Goal: Task Accomplishment & Management: Complete application form

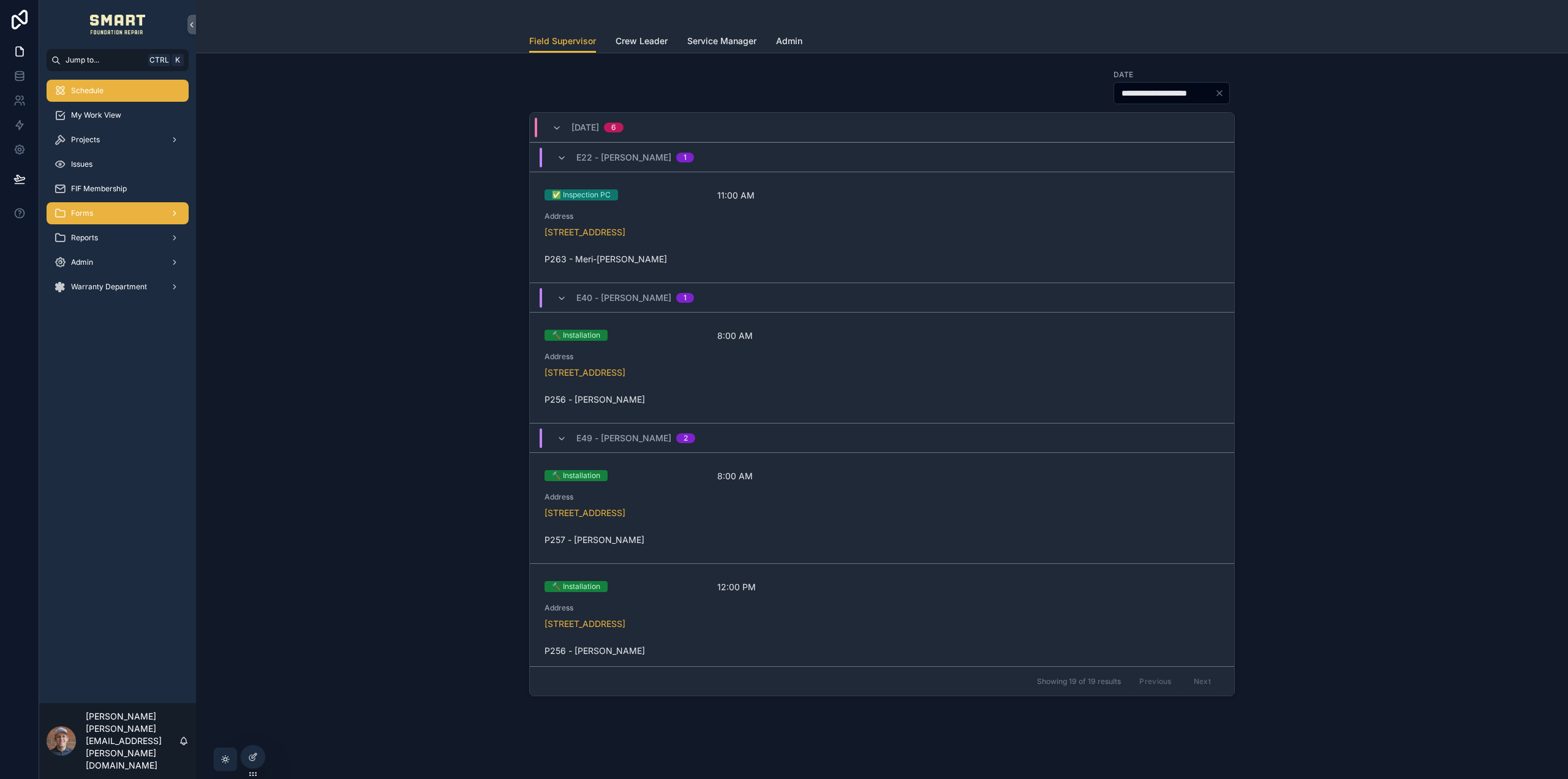
click at [164, 212] on div "Forms" at bounding box center [118, 213] width 127 height 19
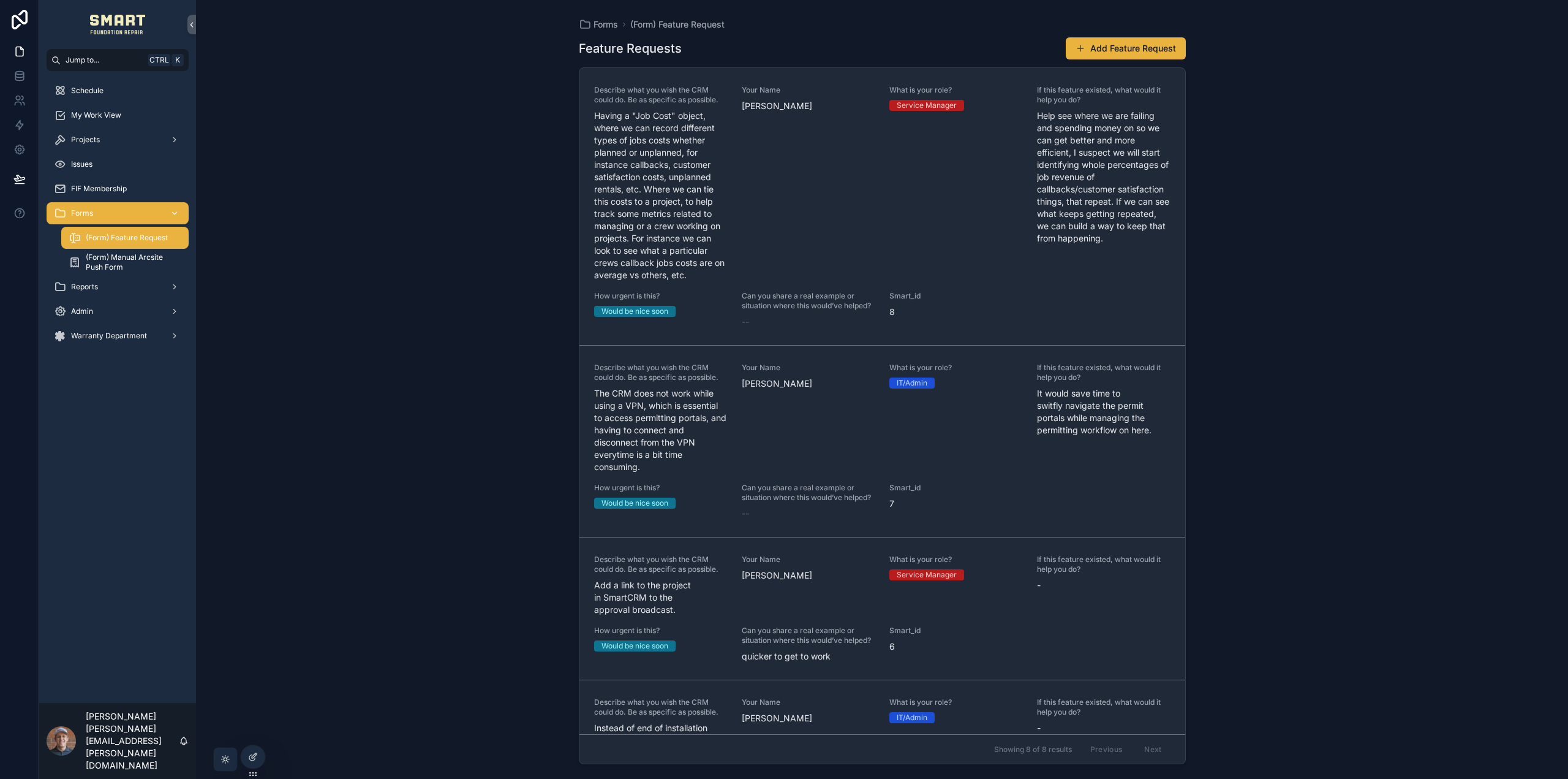
click at [115, 212] on div "Forms" at bounding box center [118, 213] width 127 height 19
click at [105, 264] on span "(Form) Manual Arcsite Push Form" at bounding box center [131, 262] width 90 height 19
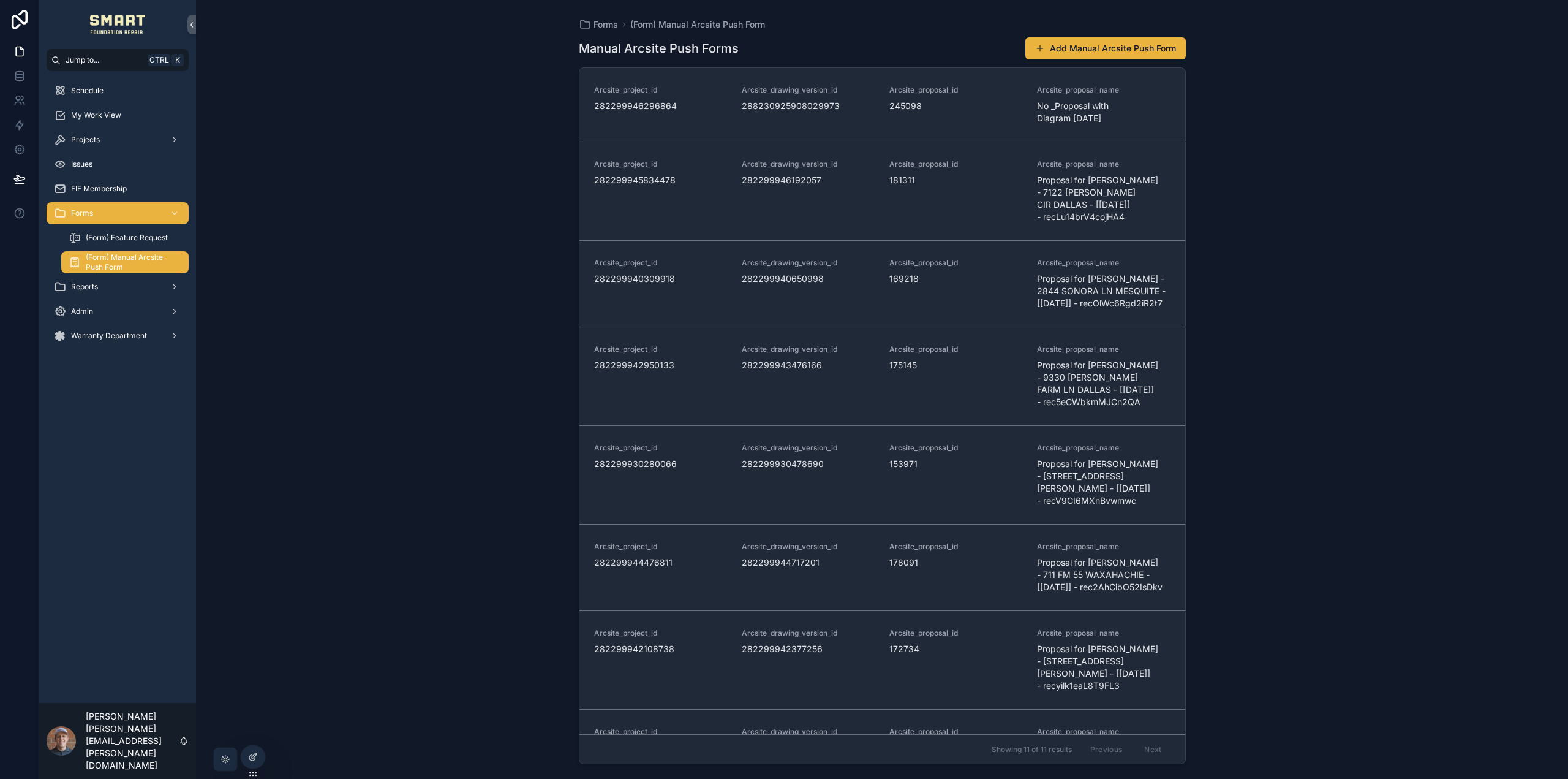
drag, startPoint x: 257, startPoint y: 754, endPoint x: 236, endPoint y: 642, distance: 114.0
click at [256, 754] on icon at bounding box center [252, 756] width 10 height 10
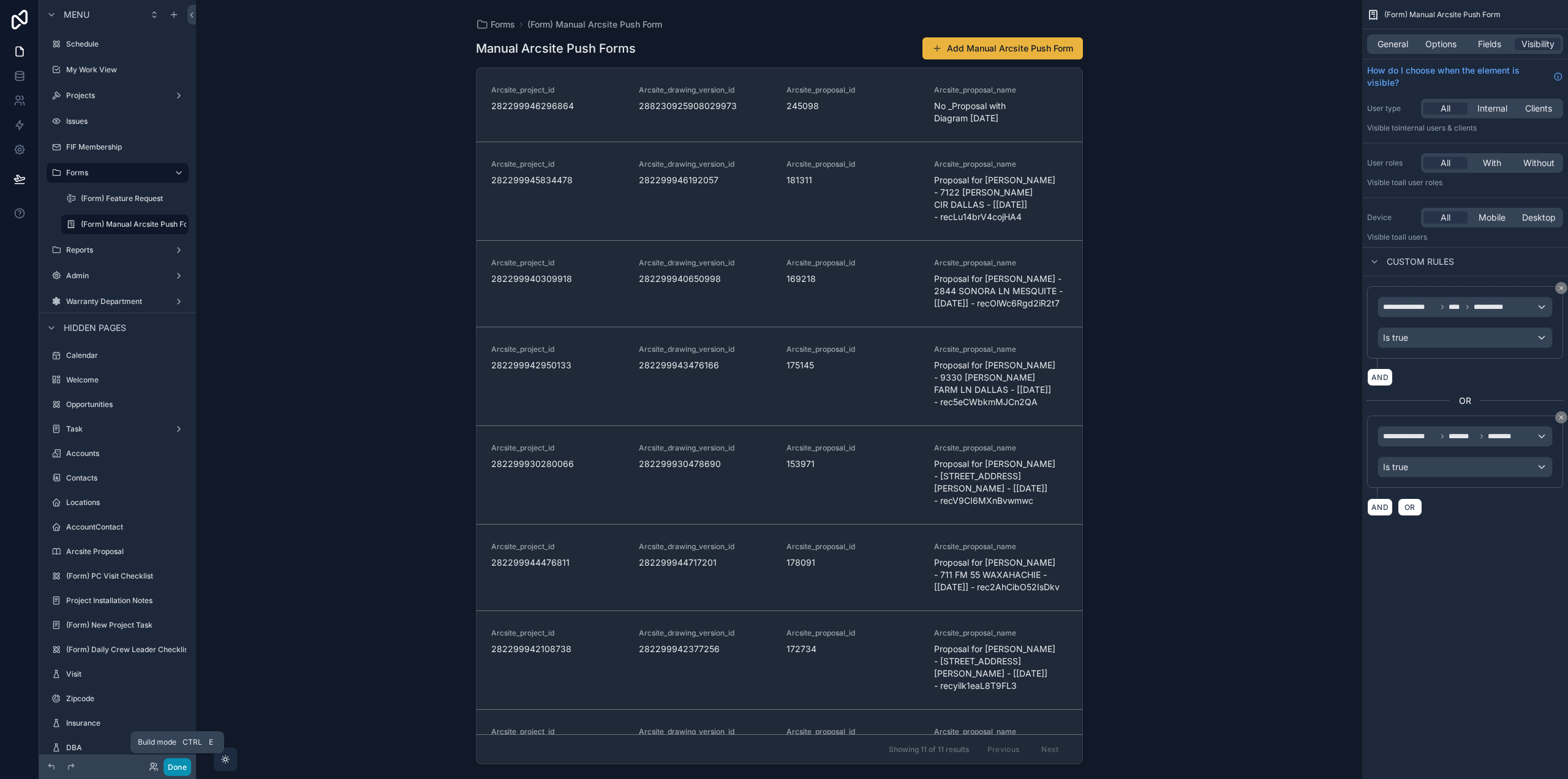
click at [181, 768] on button "Done" at bounding box center [177, 767] width 27 height 18
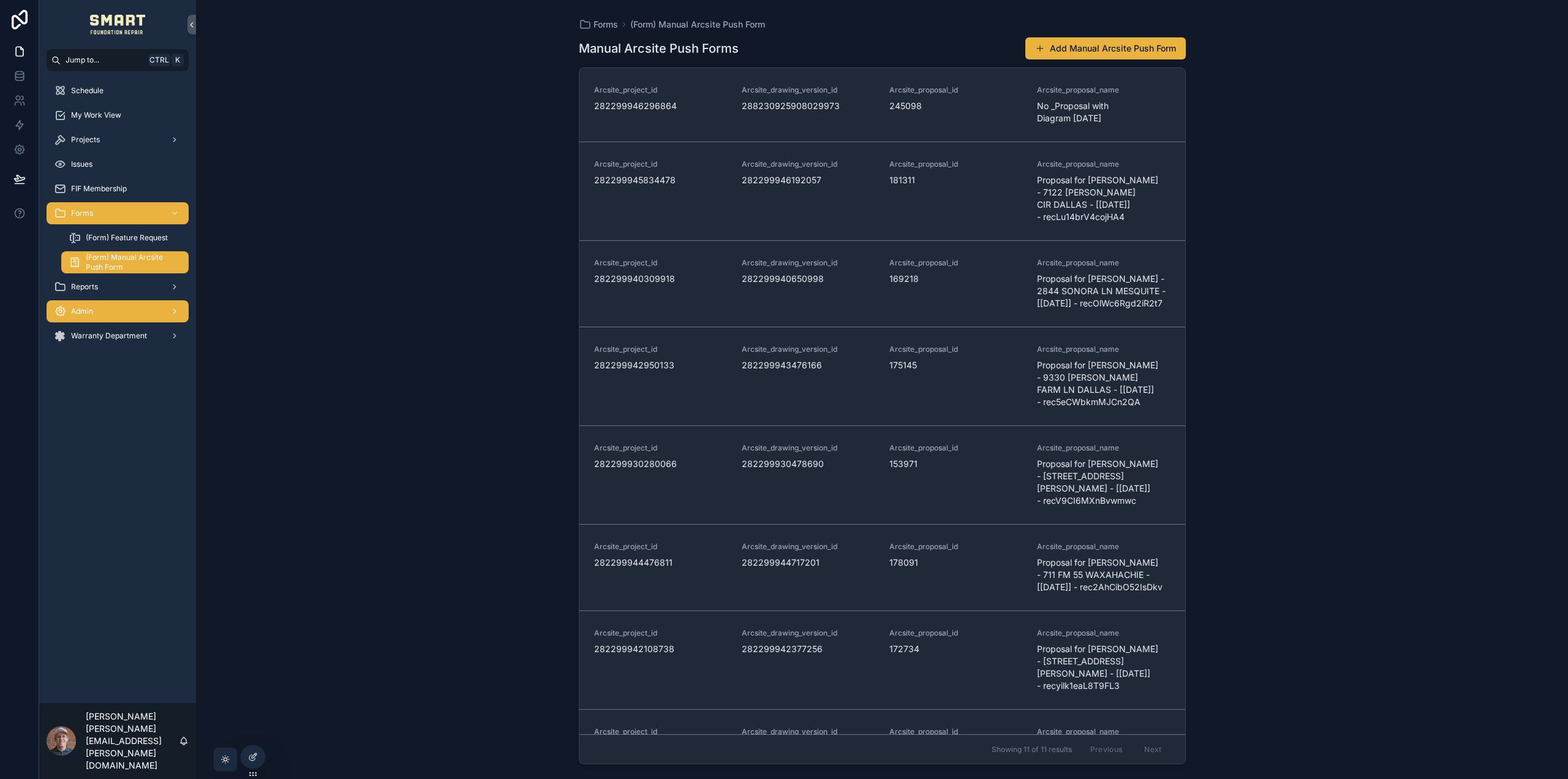
click at [90, 305] on div "Admin" at bounding box center [118, 312] width 127 height 19
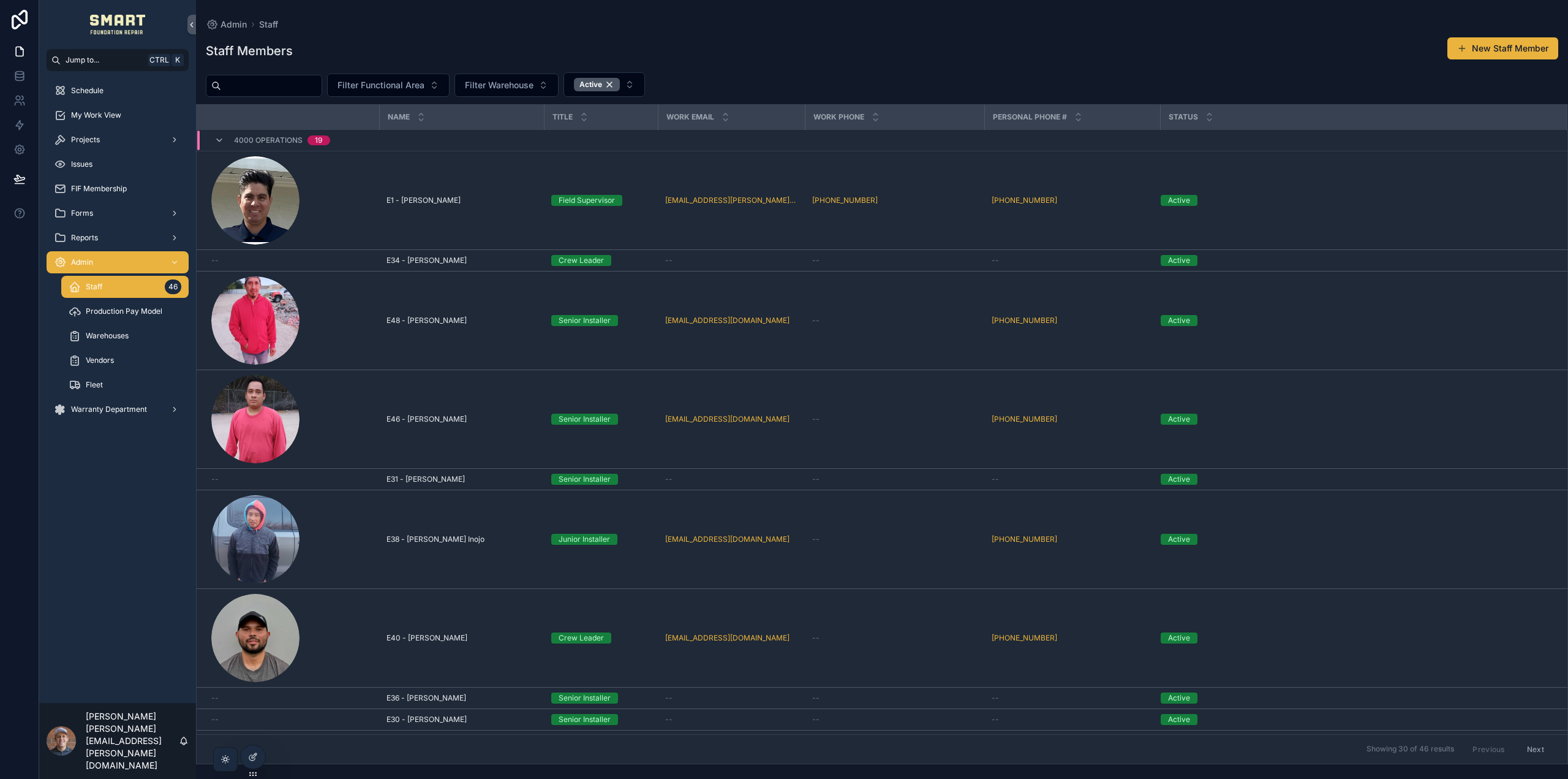
click at [317, 78] on input "scrollable content" at bounding box center [272, 85] width 101 height 17
type input "********"
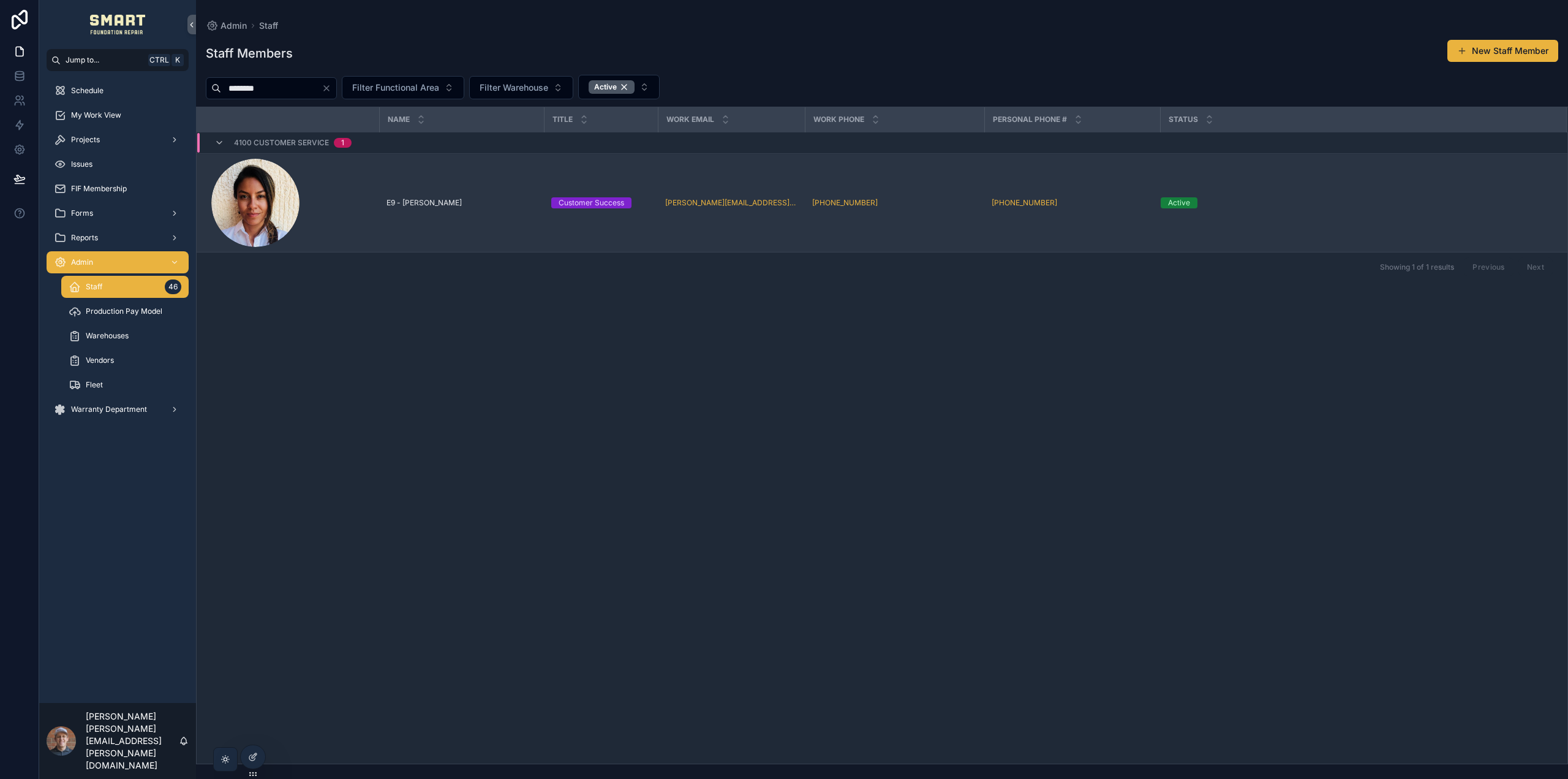
click at [452, 203] on span "E9 - [PERSON_NAME]" at bounding box center [424, 203] width 75 height 10
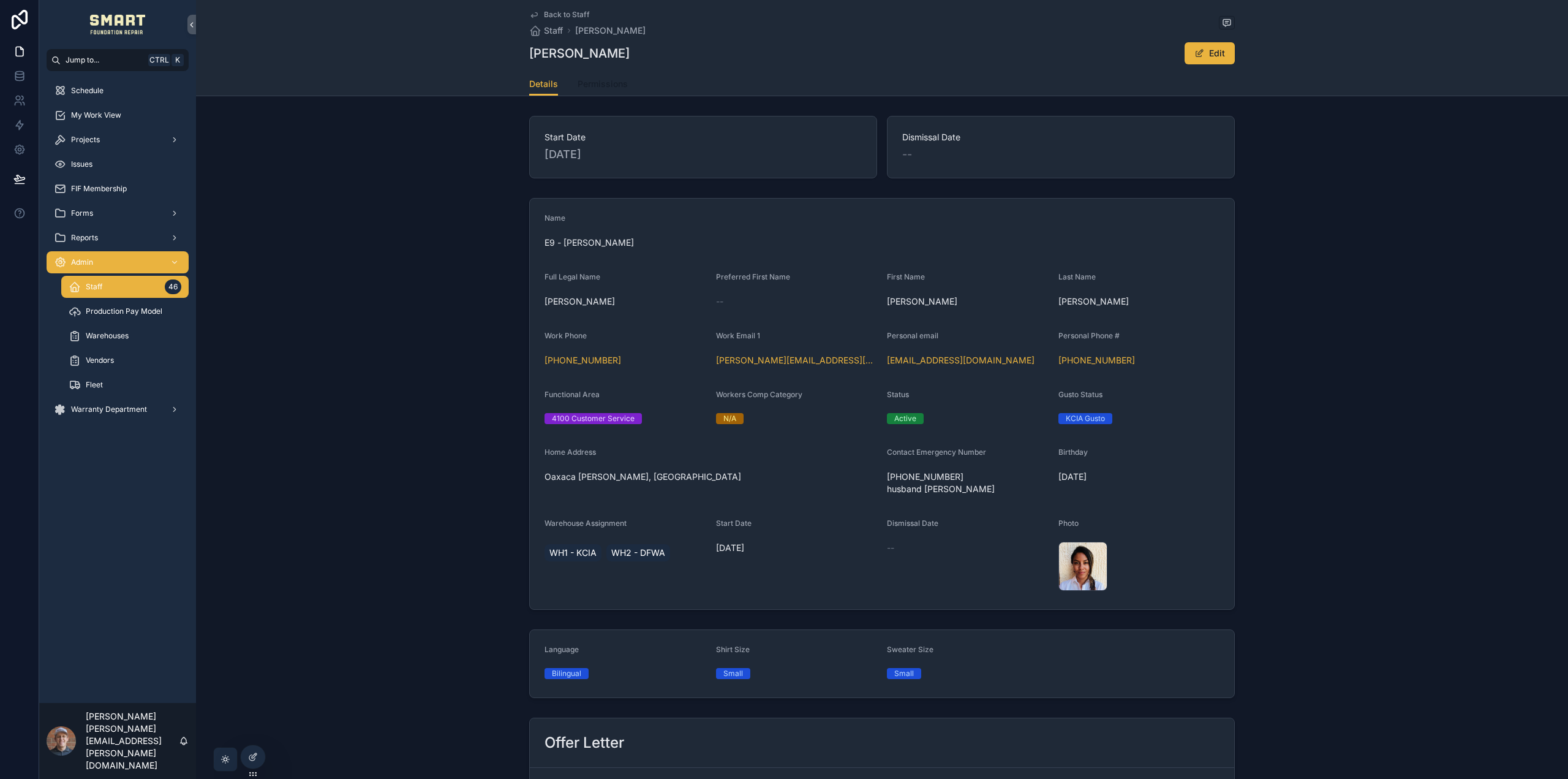
click at [593, 82] on span "Permissions" at bounding box center [603, 84] width 50 height 12
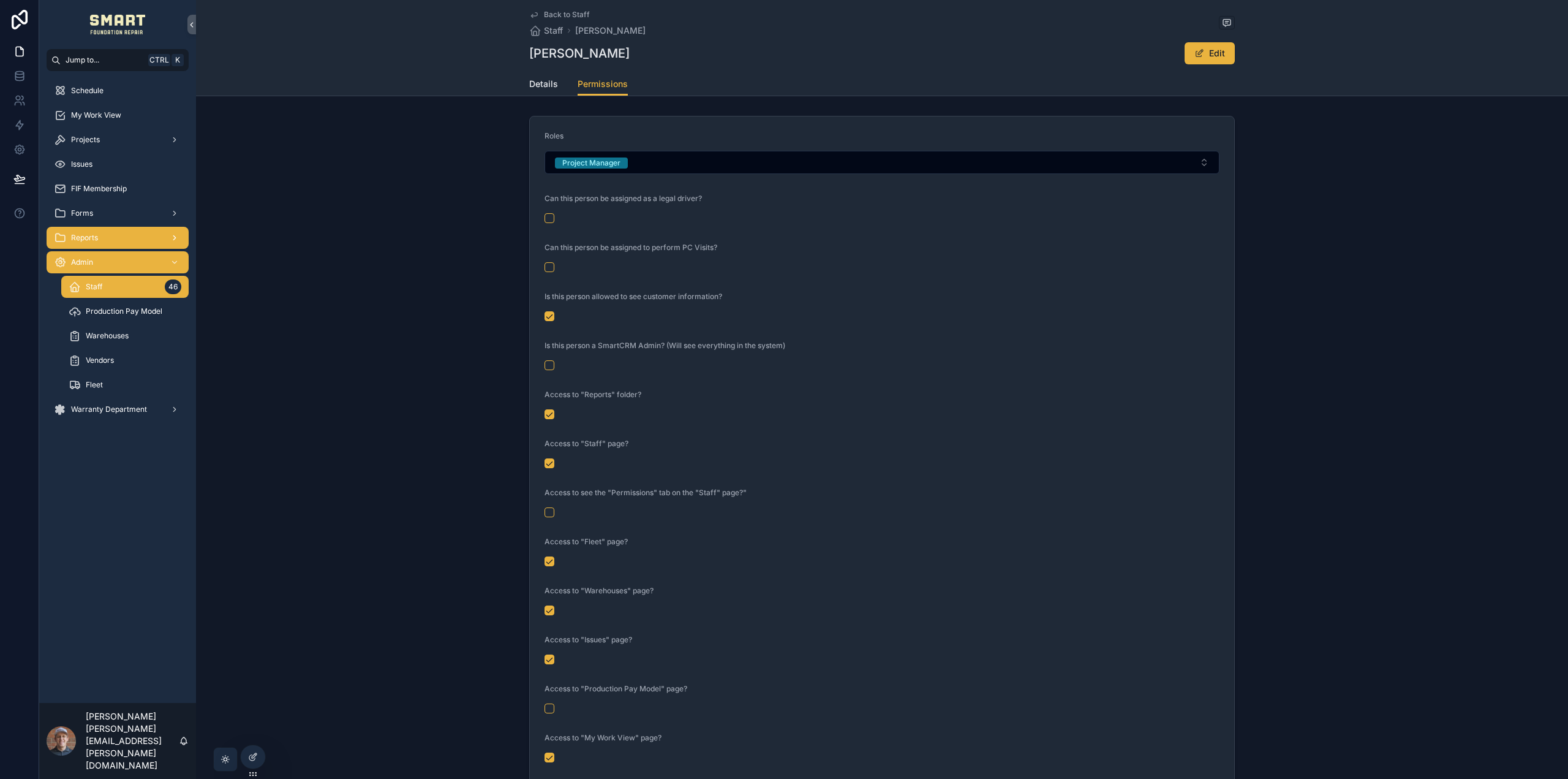
click at [116, 235] on div "Reports" at bounding box center [118, 238] width 127 height 19
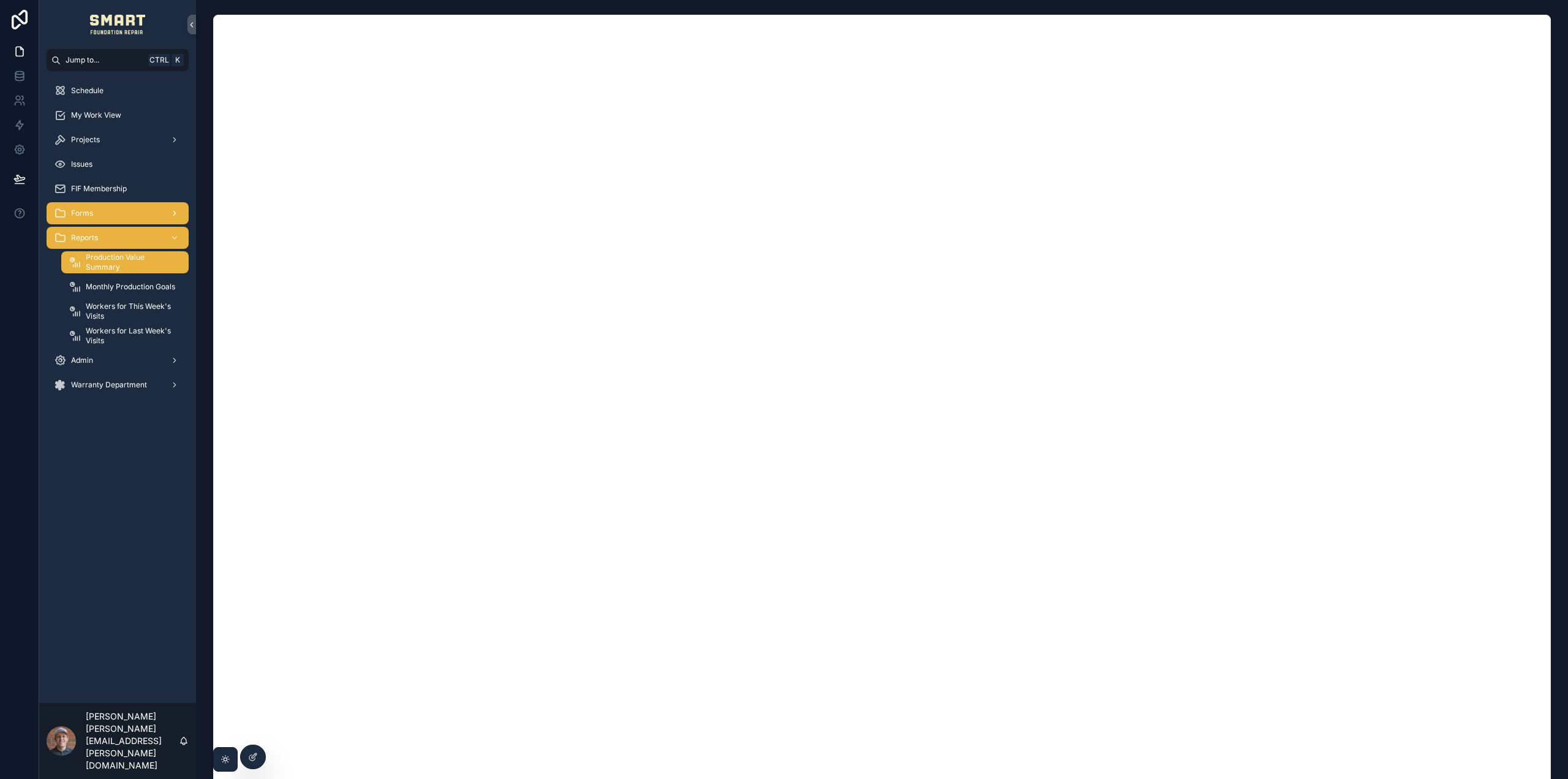
click at [120, 217] on div "Forms" at bounding box center [118, 213] width 127 height 19
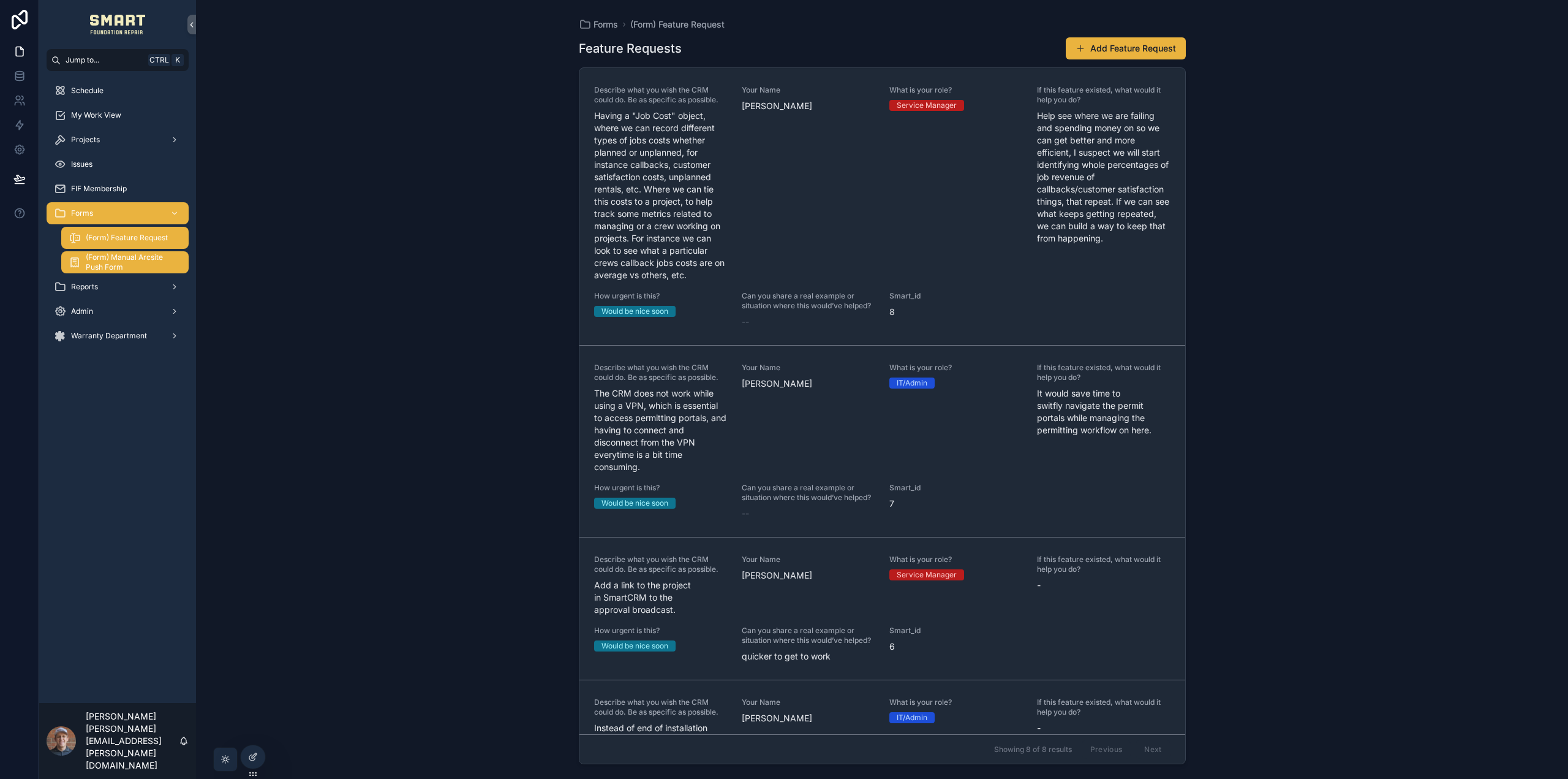
click at [119, 261] on span "(Form) Manual Arcsite Push Form" at bounding box center [131, 262] width 90 height 19
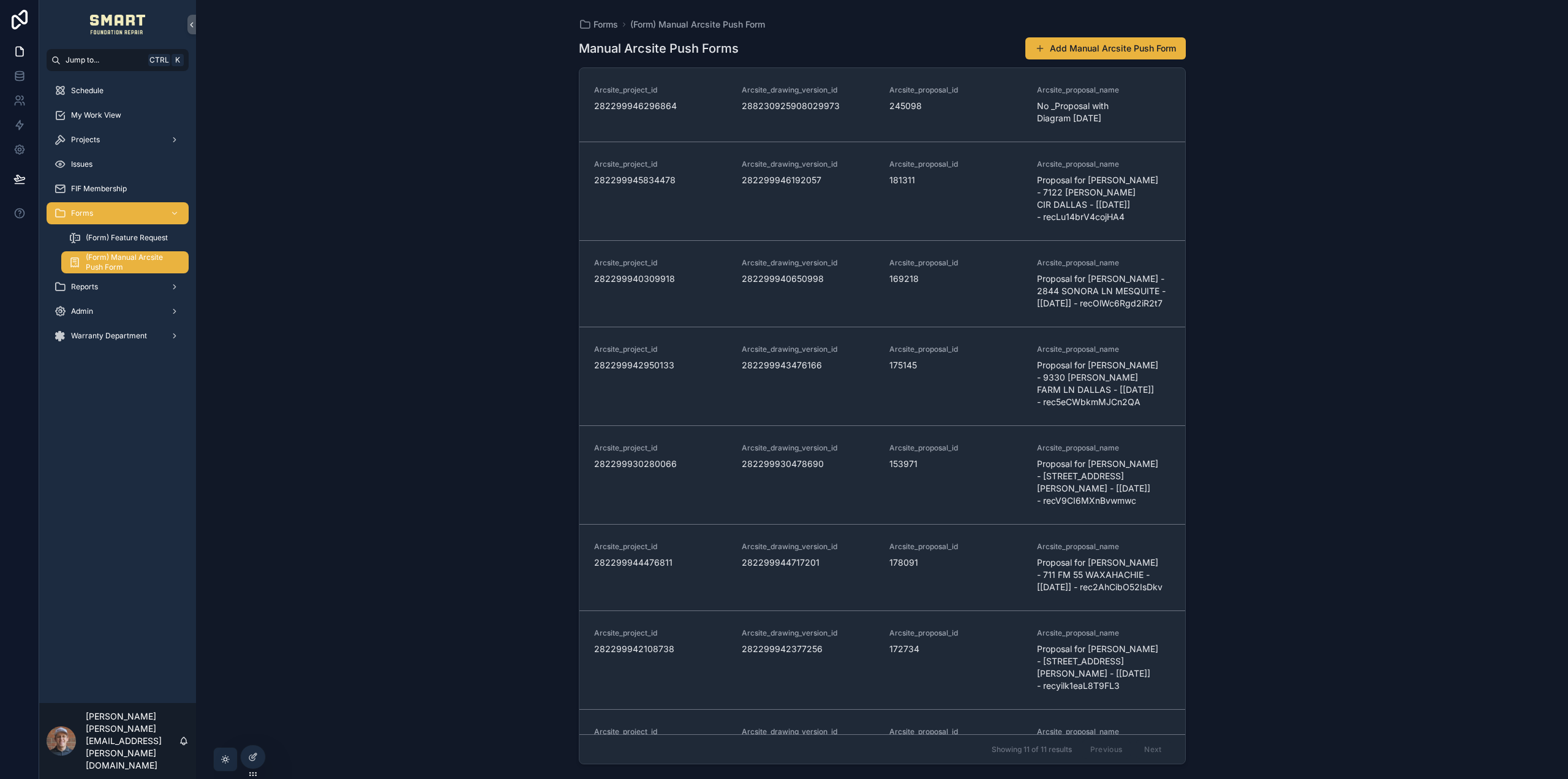
drag, startPoint x: 248, startPoint y: 761, endPoint x: 254, endPoint y: 692, distance: 69.3
click at [248, 761] on div at bounding box center [253, 757] width 25 height 23
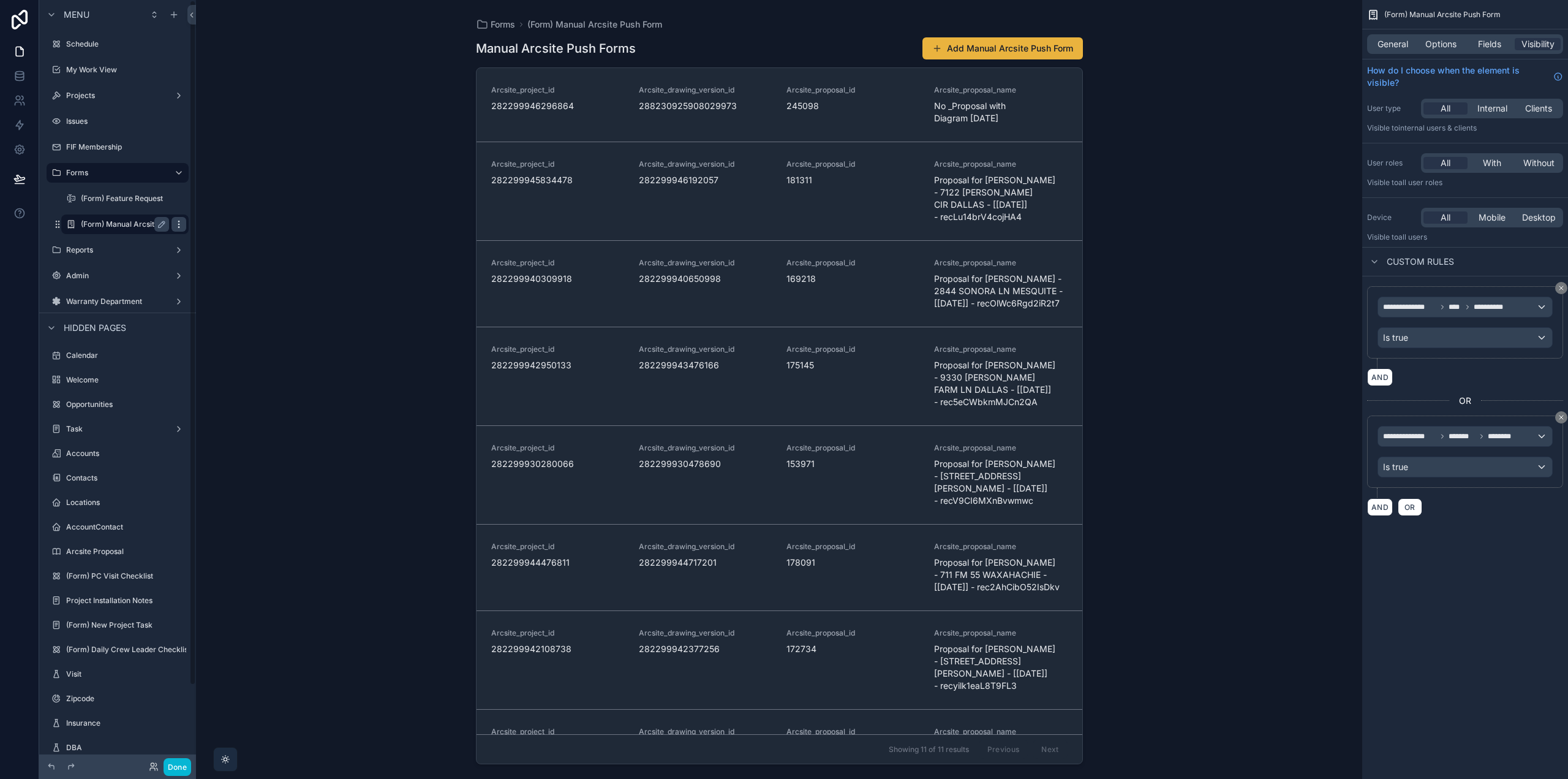
click at [178, 224] on icon "scrollable content" at bounding box center [178, 224] width 1 height 1
click at [1481, 541] on div "**********" at bounding box center [1464, 273] width 206 height 545
click at [1410, 507] on span "OR" at bounding box center [1410, 507] width 16 height 9
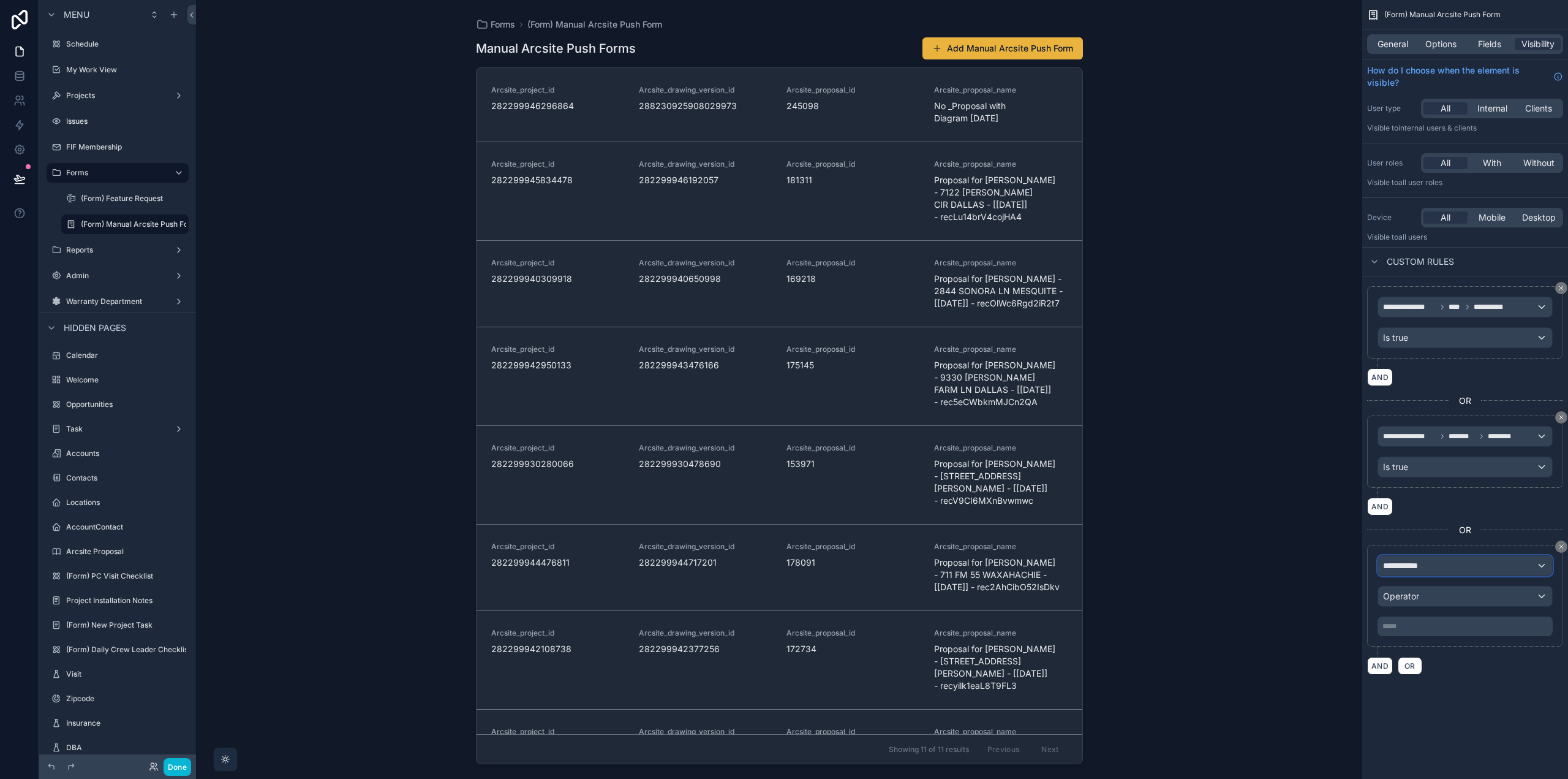
click at [1419, 565] on span "**********" at bounding box center [1405, 566] width 45 height 12
click at [1442, 638] on span "Logged in User" at bounding box center [1439, 631] width 101 height 15
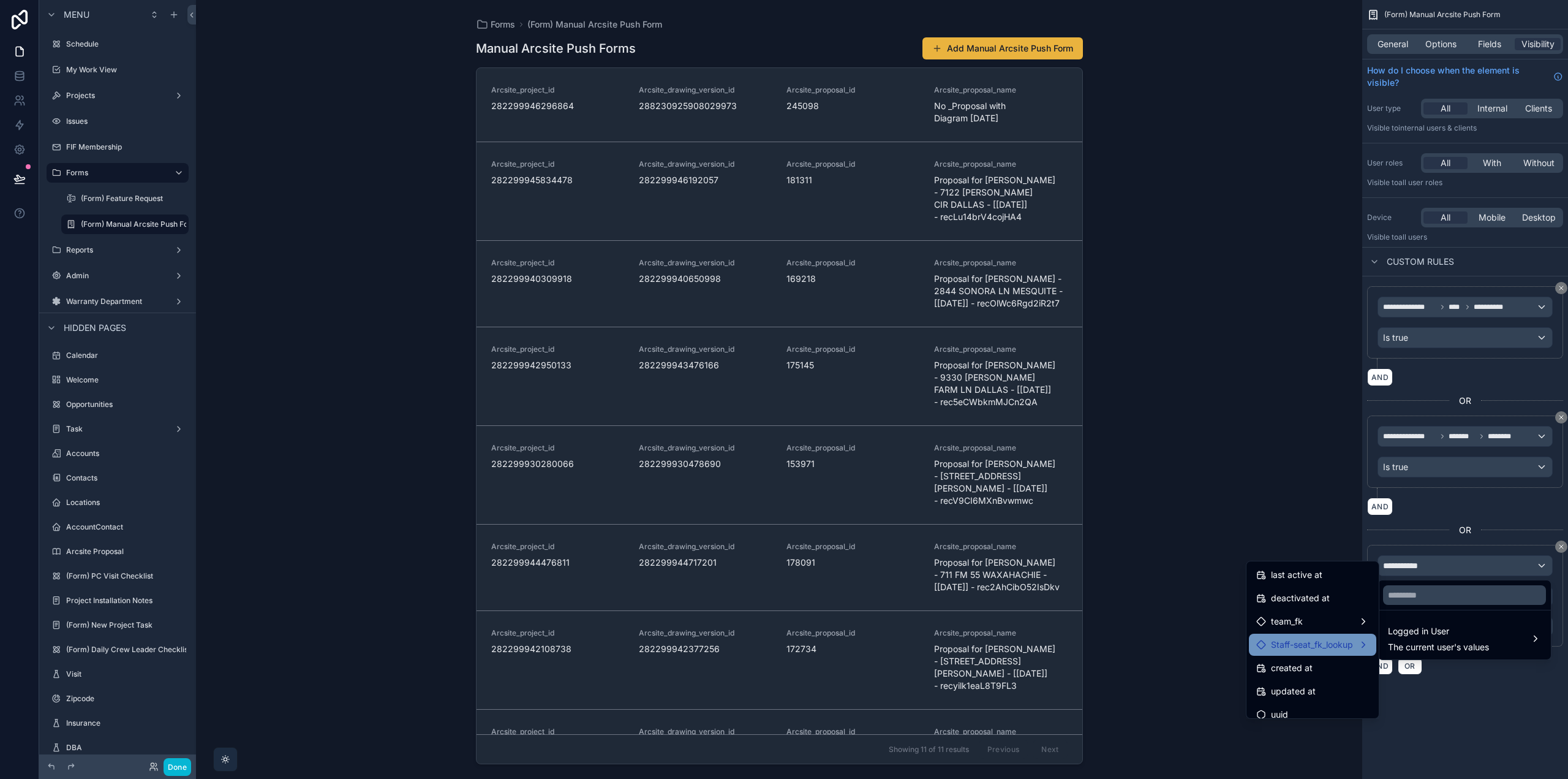
scroll to position [243, 0]
click at [1314, 604] on div "team_fk" at bounding box center [1312, 611] width 127 height 22
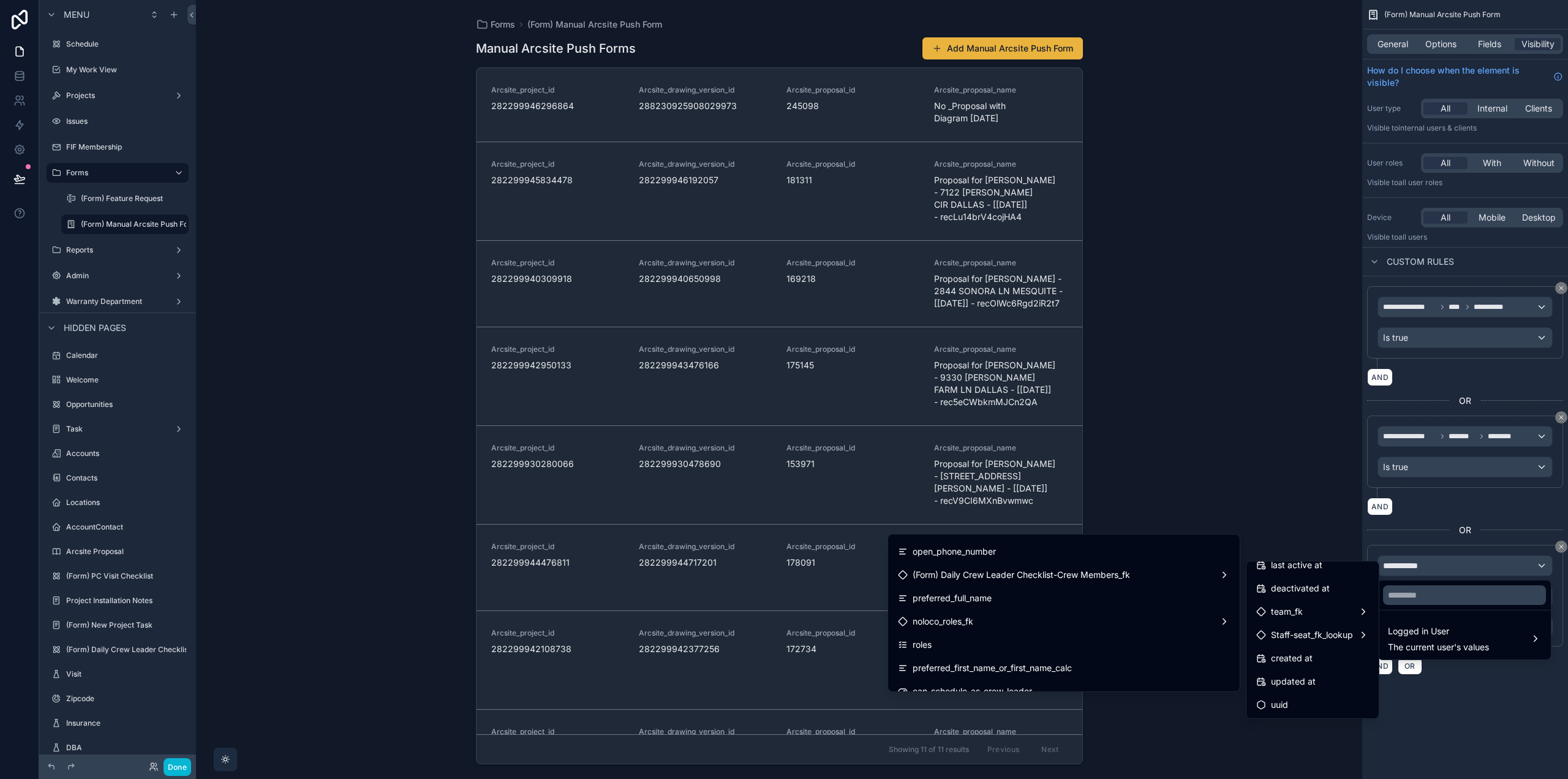
scroll to position [919, 0]
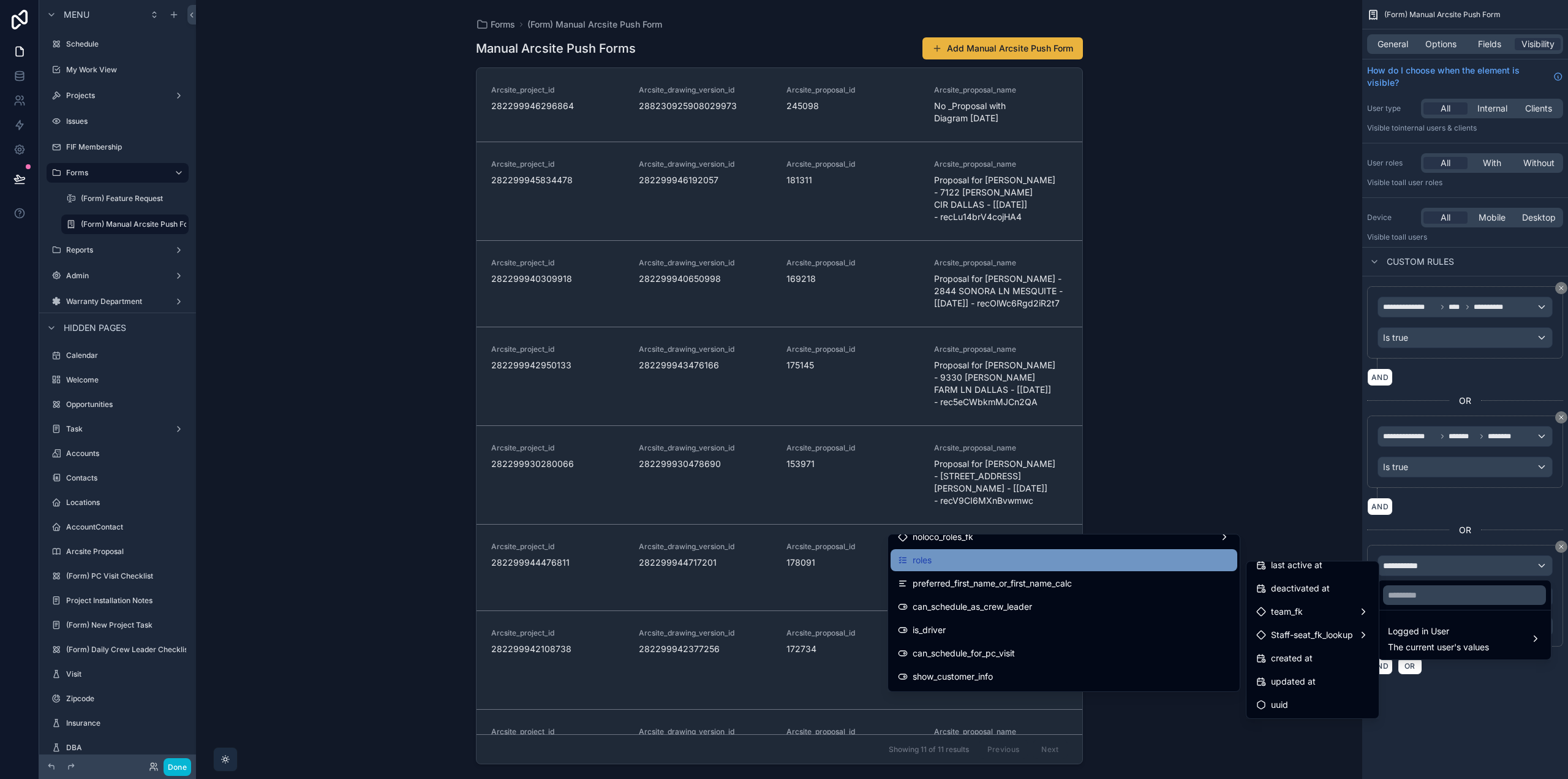
click at [1071, 564] on div "roles" at bounding box center [1064, 559] width 332 height 15
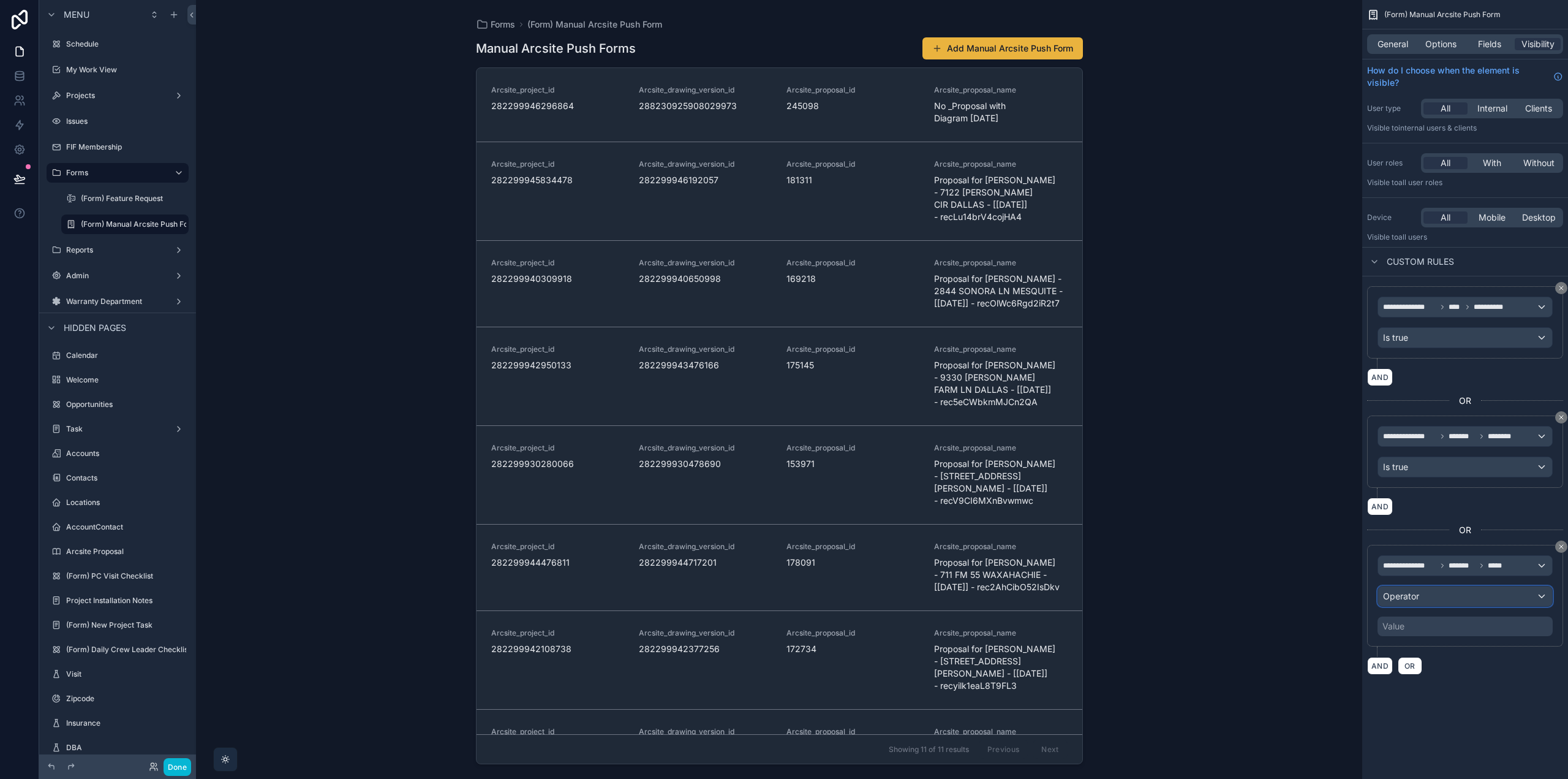
click at [1410, 596] on span "Operator" at bounding box center [1401, 596] width 36 height 11
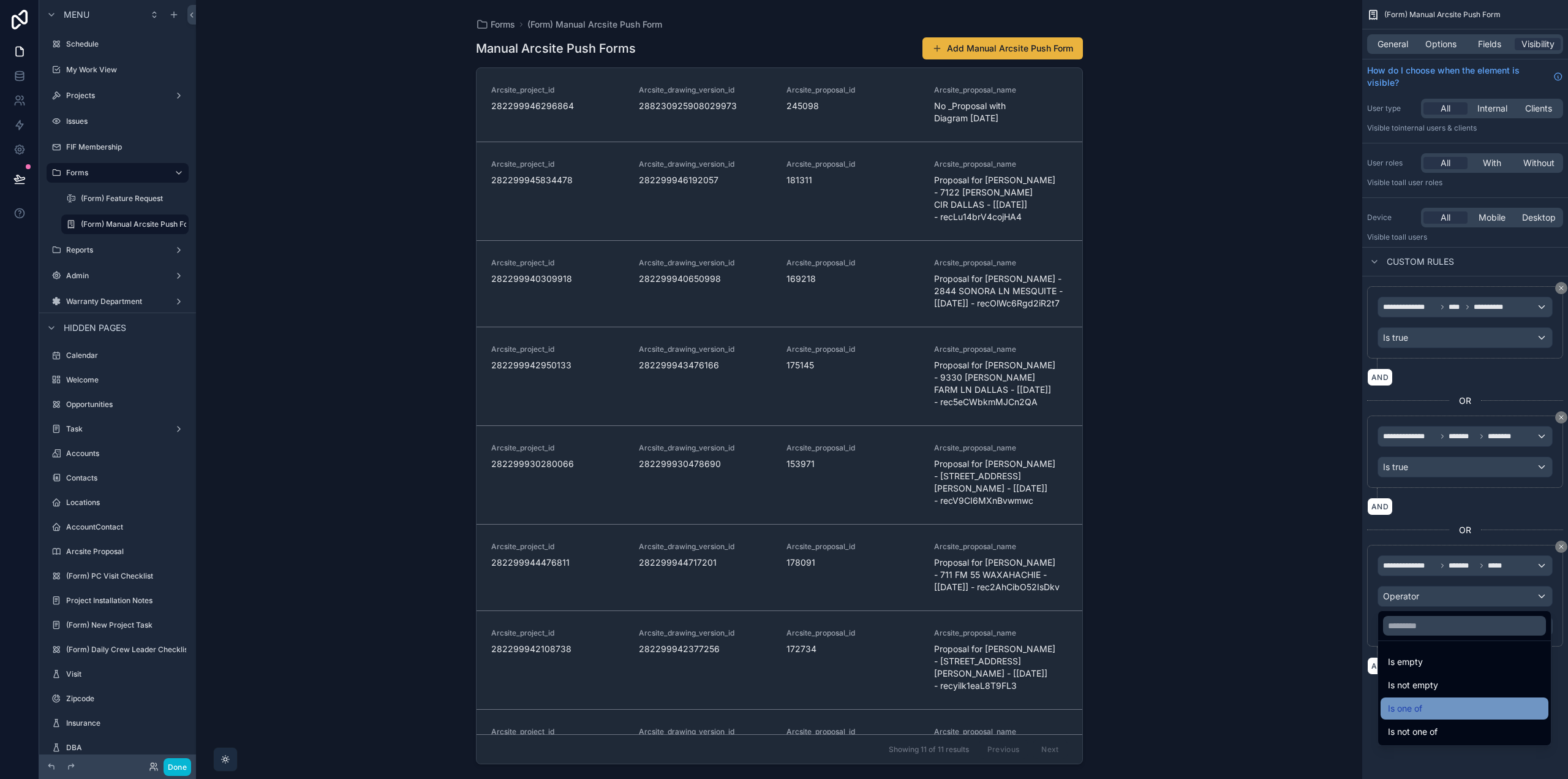
click at [1417, 715] on div "Is one of" at bounding box center [1464, 708] width 168 height 22
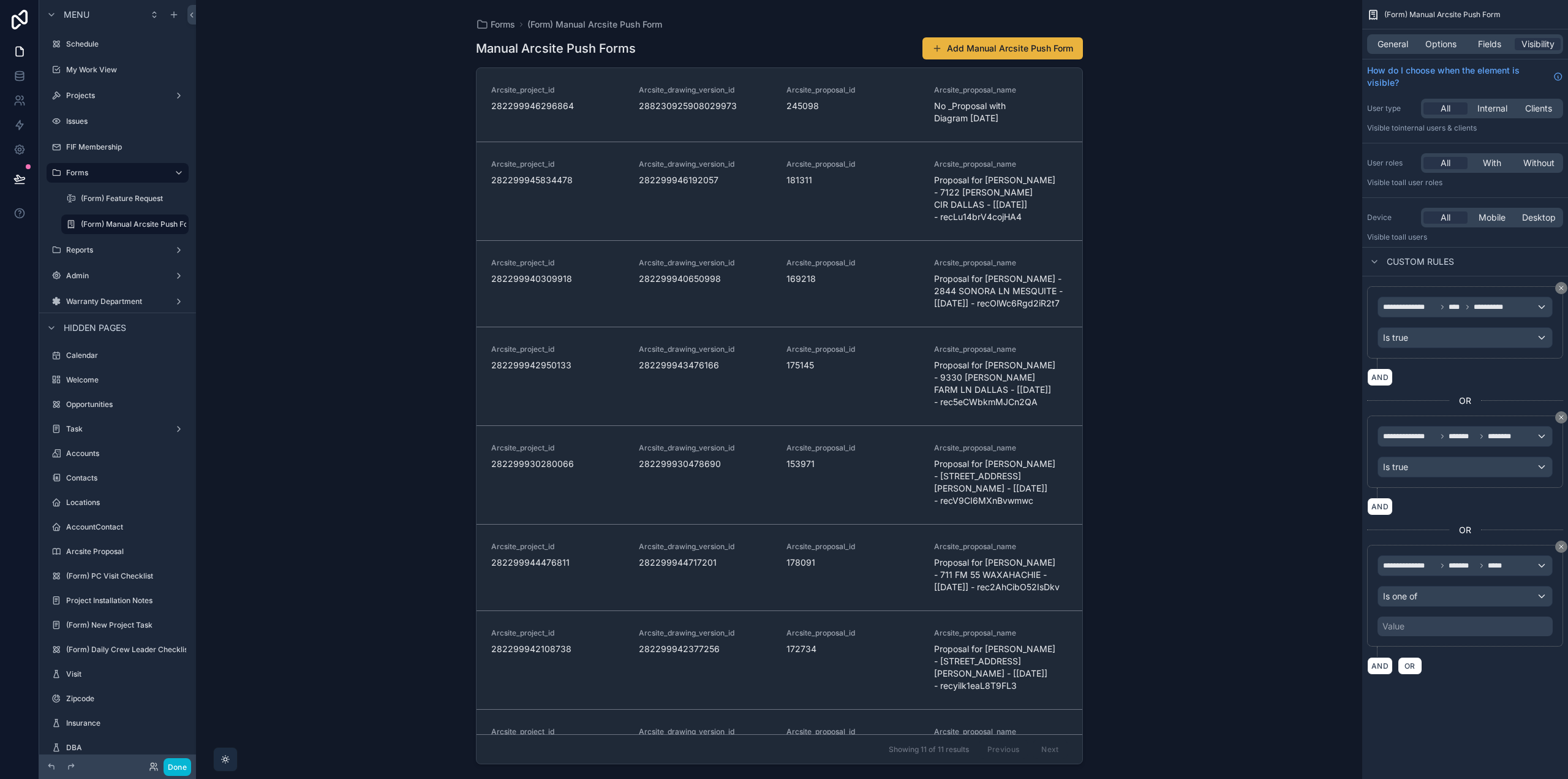
click at [1424, 623] on div "Value" at bounding box center [1465, 626] width 175 height 19
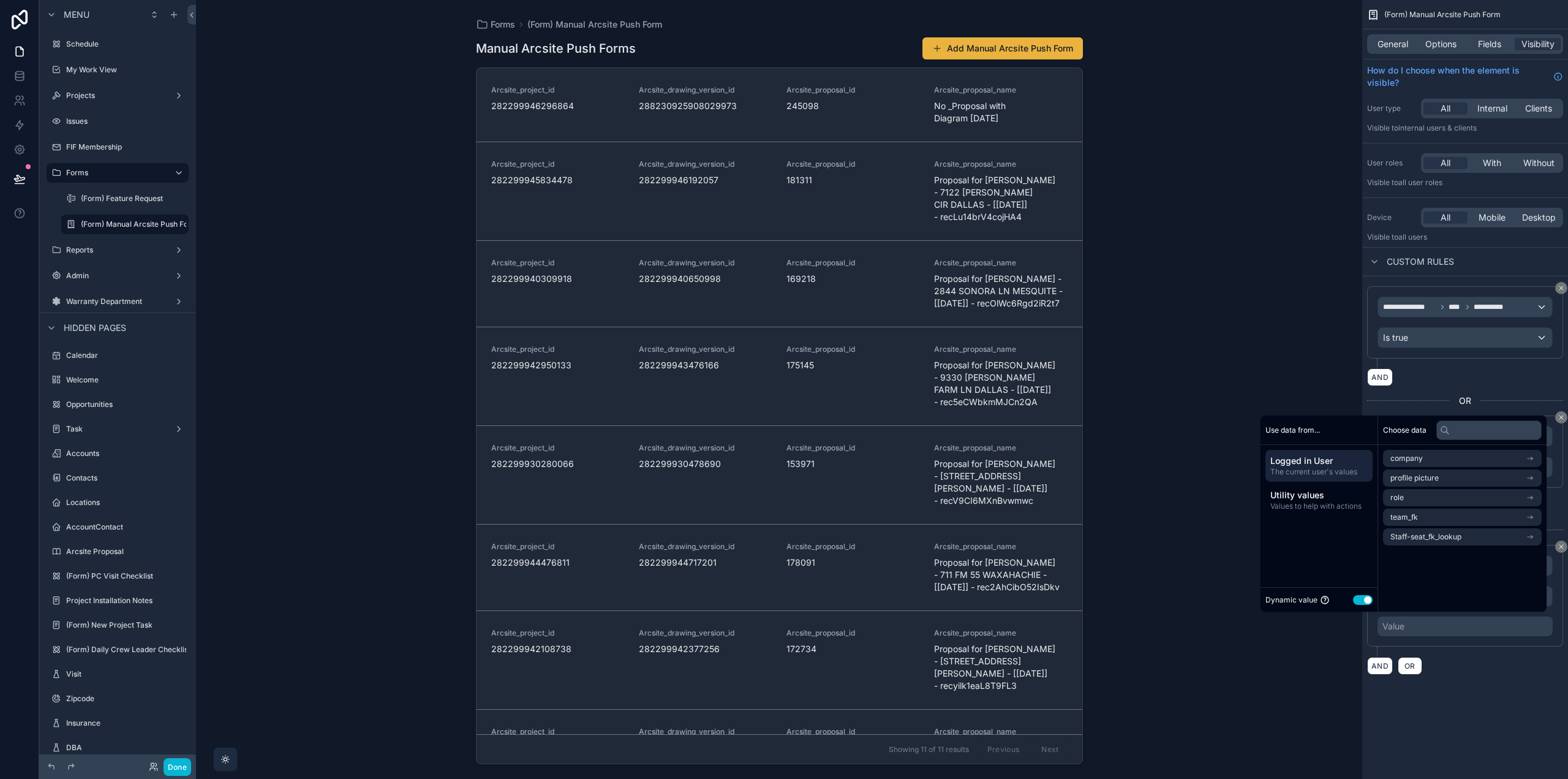
click at [1358, 600] on button "Use setting" at bounding box center [1363, 599] width 19 height 10
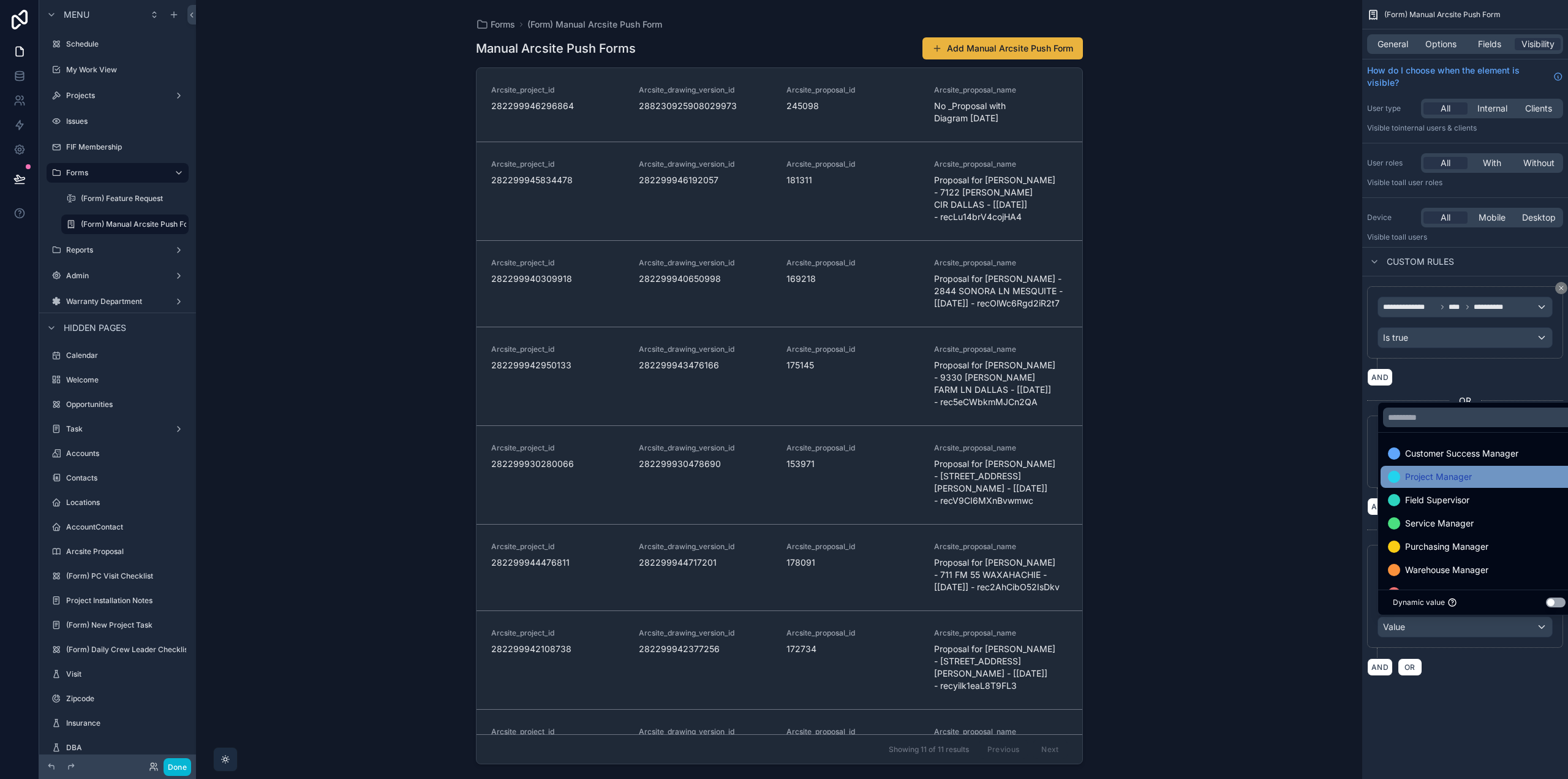
click at [1450, 479] on span "Project Manager" at bounding box center [1438, 476] width 66 height 15
click at [1495, 691] on div "**********" at bounding box center [1464, 352] width 206 height 706
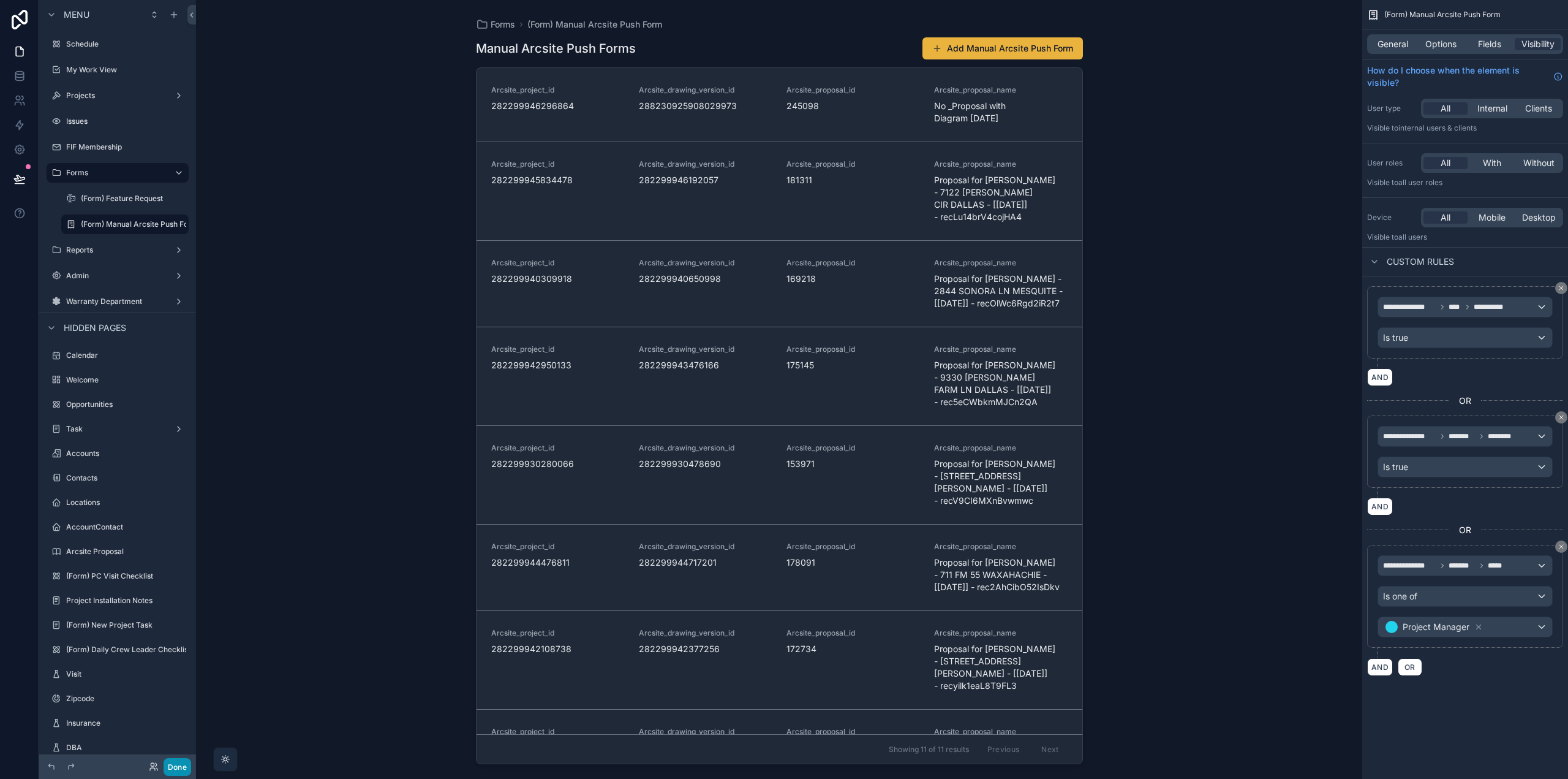
click at [184, 768] on button "Done" at bounding box center [177, 767] width 27 height 18
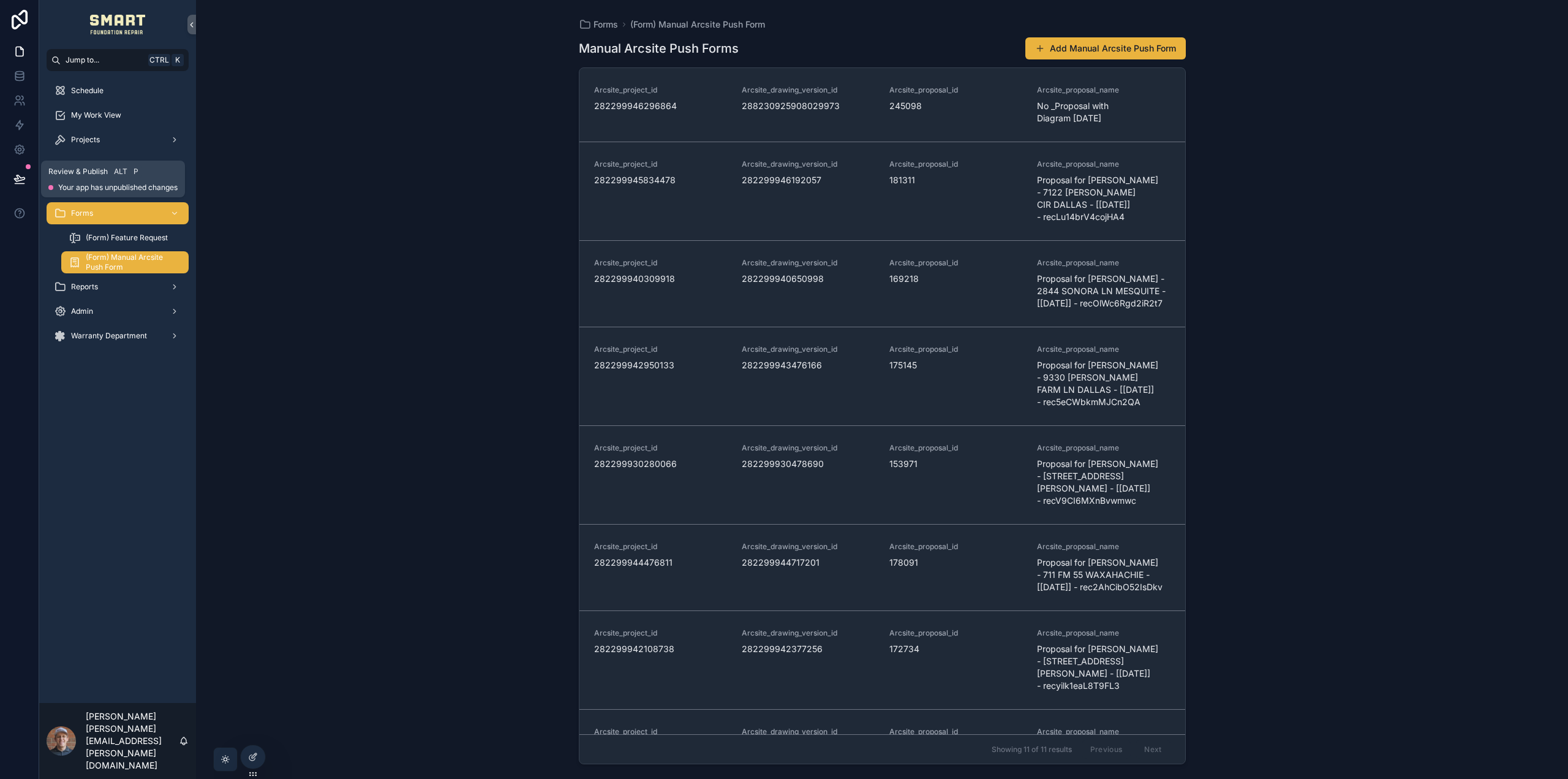
click at [23, 173] on icon at bounding box center [19, 179] width 12 height 12
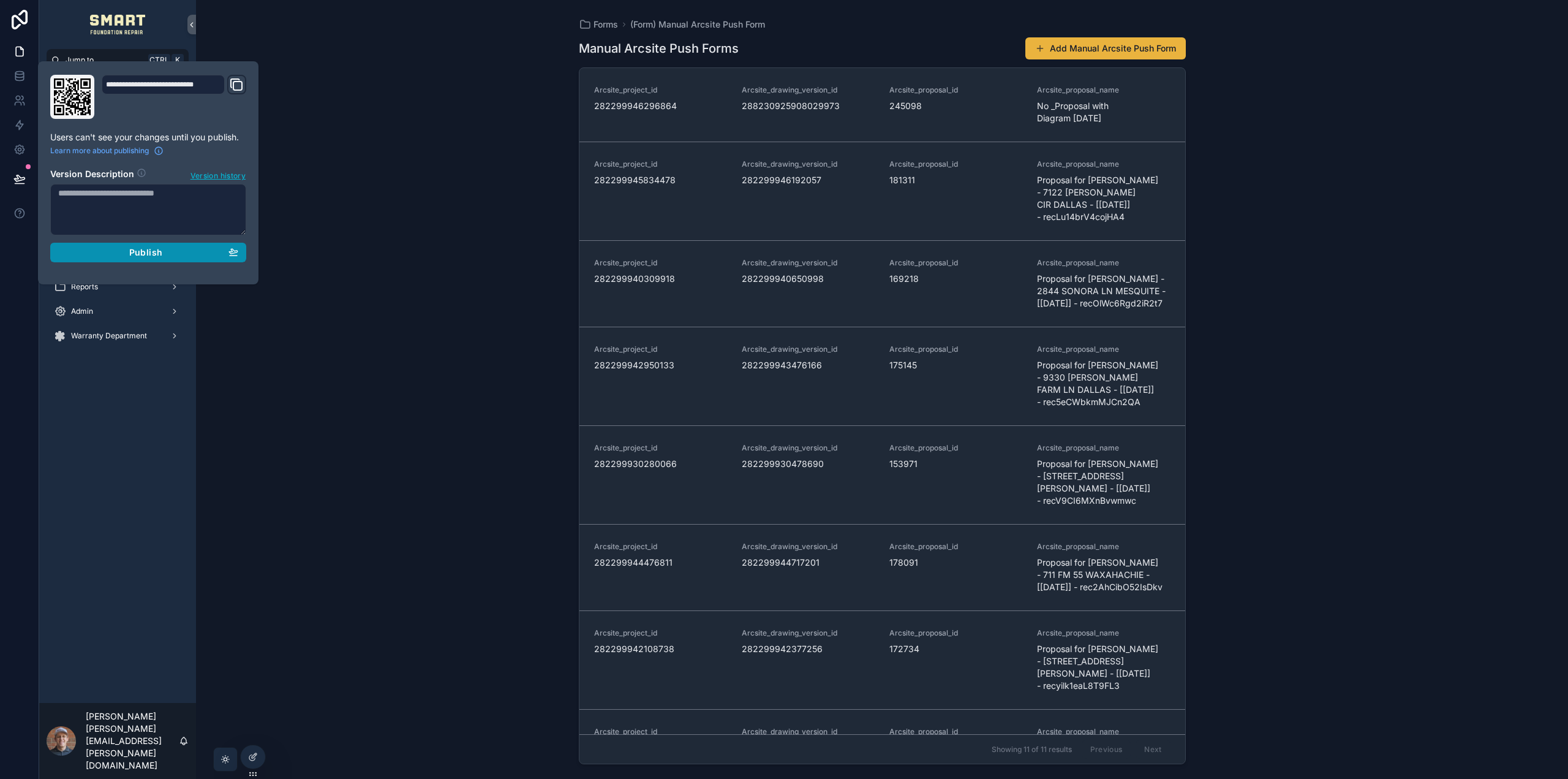
click at [180, 249] on div "Publish" at bounding box center [149, 252] width 181 height 11
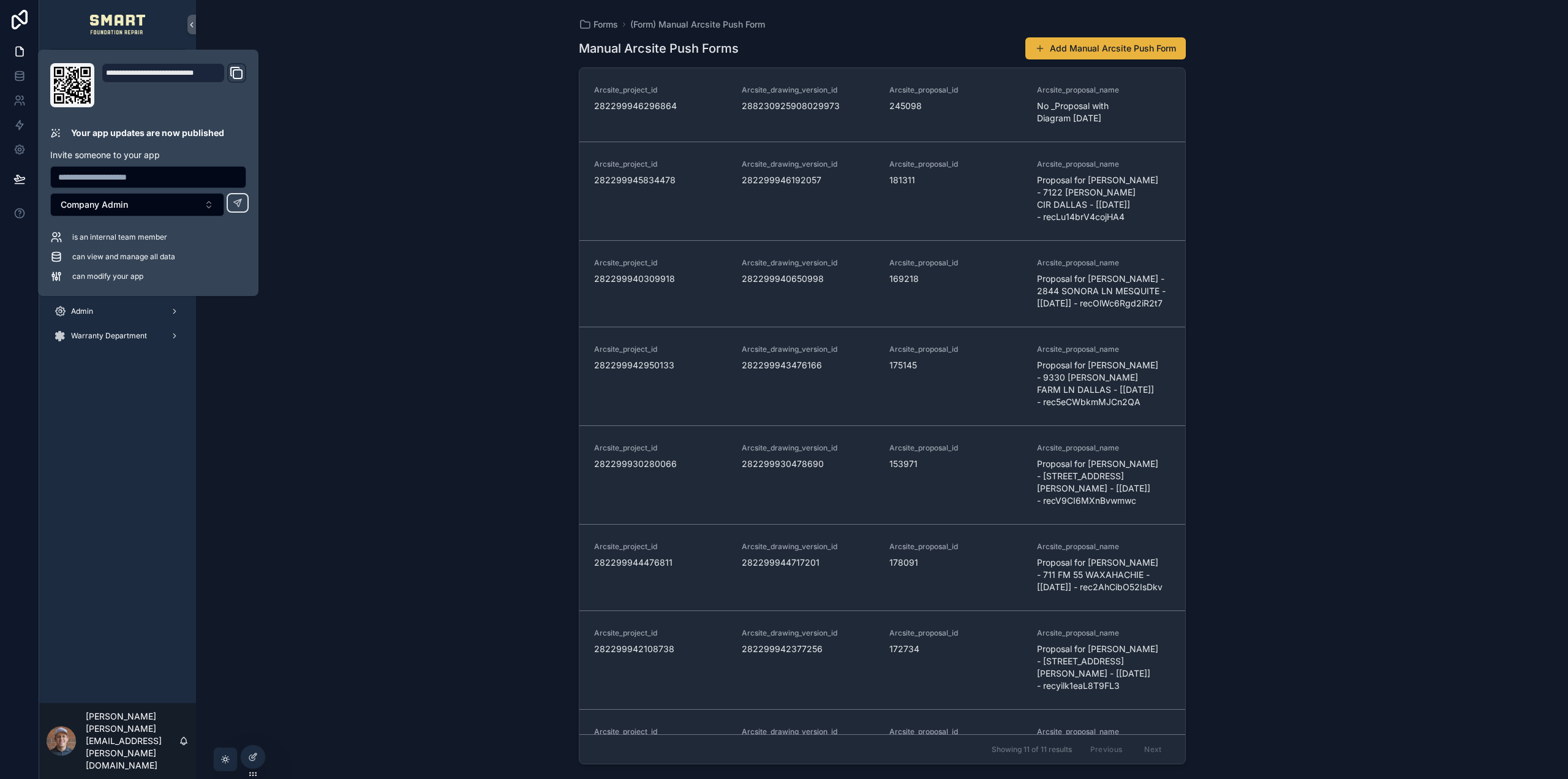
click at [469, 316] on div "Forms (Form) Manual Arcsite Push Form Manual Arcsite Push Forms Add Manual Arcs…" at bounding box center [882, 390] width 1372 height 779
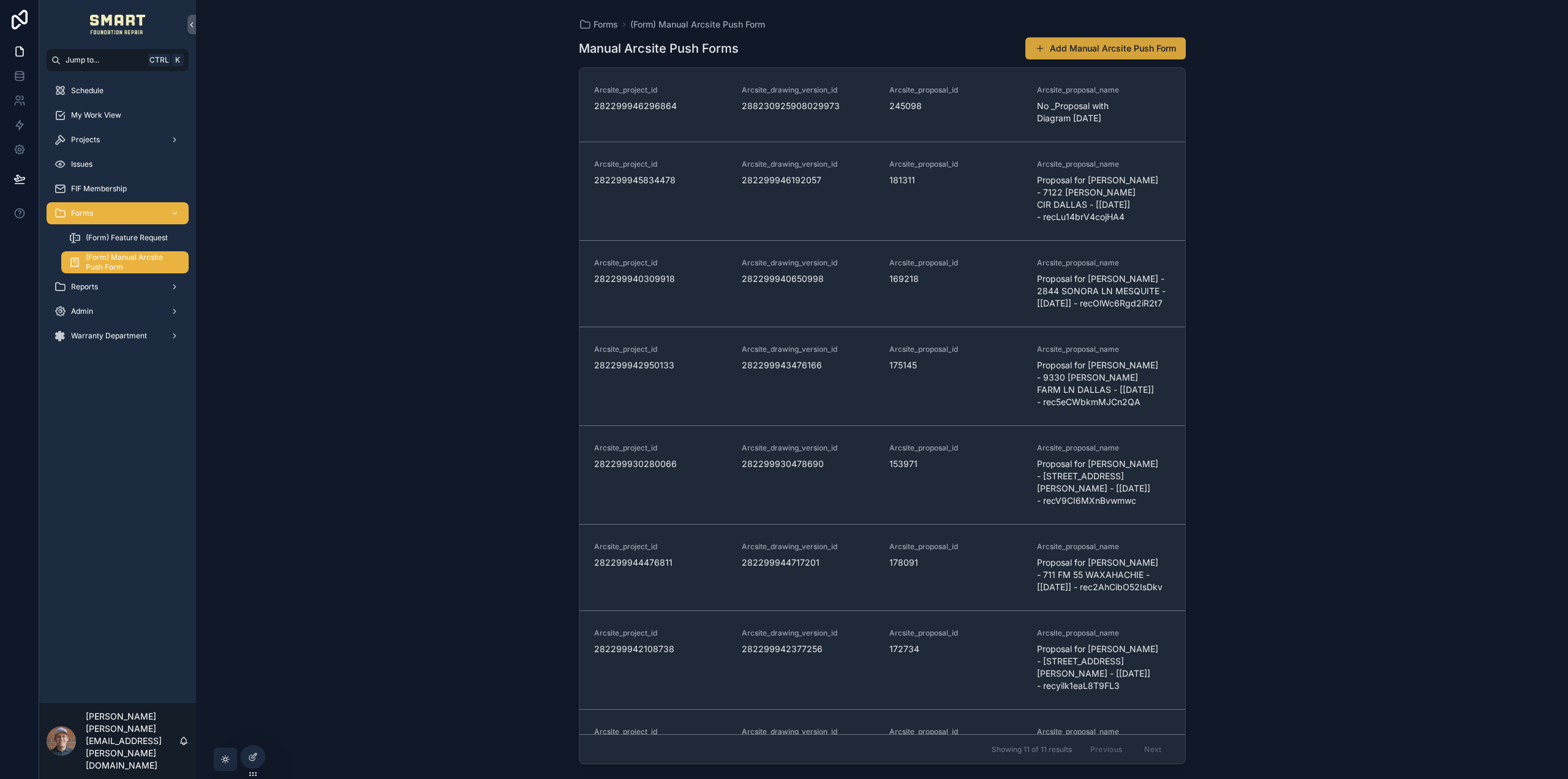
click at [1108, 48] on button "Add Manual Arcsite Push Form" at bounding box center [1105, 48] width 160 height 22
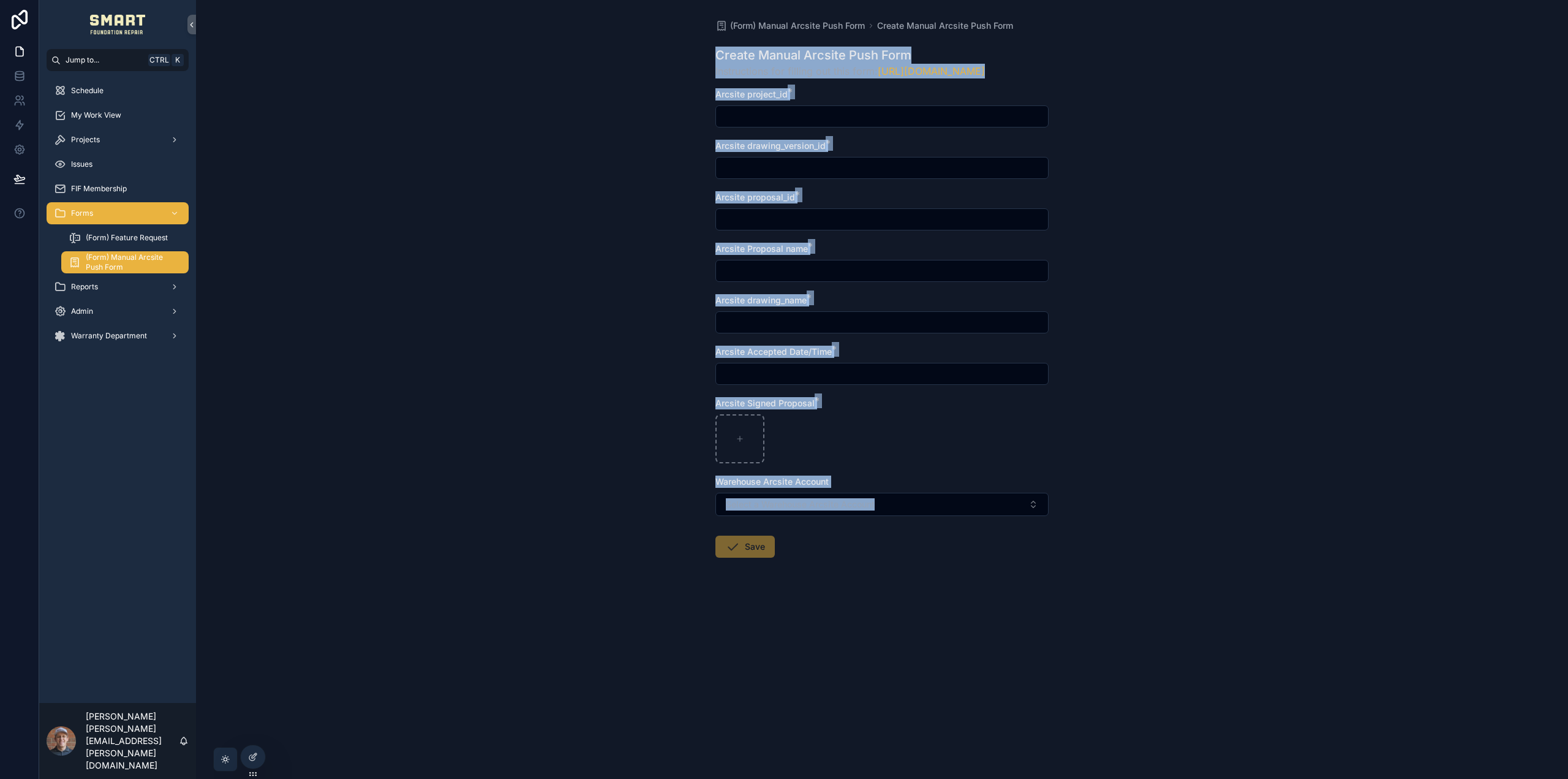
drag, startPoint x: 718, startPoint y: 40, endPoint x: 1018, endPoint y: 603, distance: 637.9
click at [1018, 603] on div "(Form) Manual Arcsite Push Form Create Manual Arcsite Push Form Create Manual A…" at bounding box center [881, 318] width 353 height 636
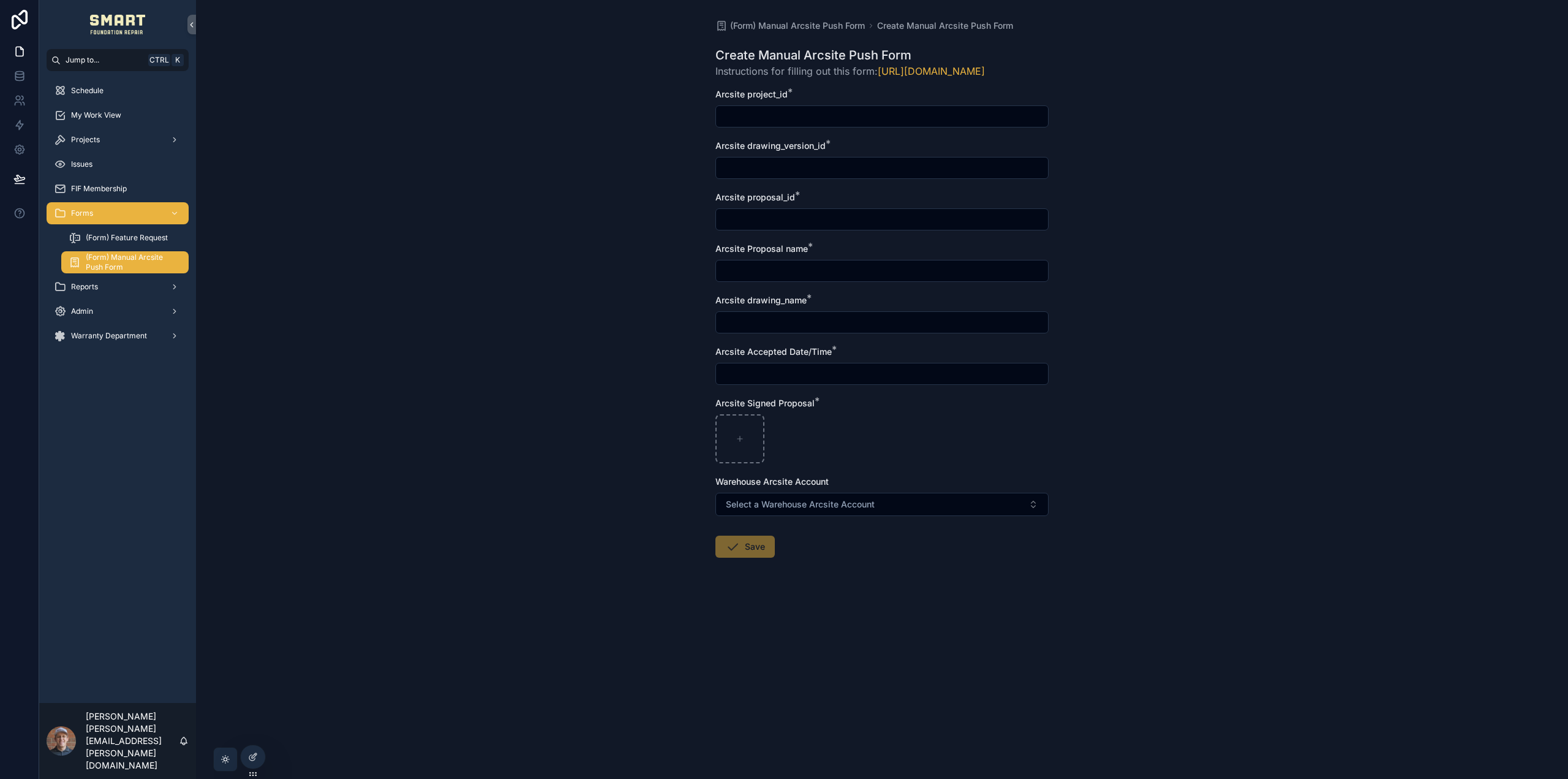
click at [1018, 603] on form "Arcsite project_id * Arcsite drawing_version_id * Arcsite proposal_id * Arcsite…" at bounding box center [881, 362] width 334 height 548
drag, startPoint x: 744, startPoint y: 189, endPoint x: 748, endPoint y: 284, distance: 95.1
click at [744, 176] on input "scrollable content" at bounding box center [881, 167] width 332 height 17
click at [109, 108] on div "My Work View" at bounding box center [118, 115] width 127 height 19
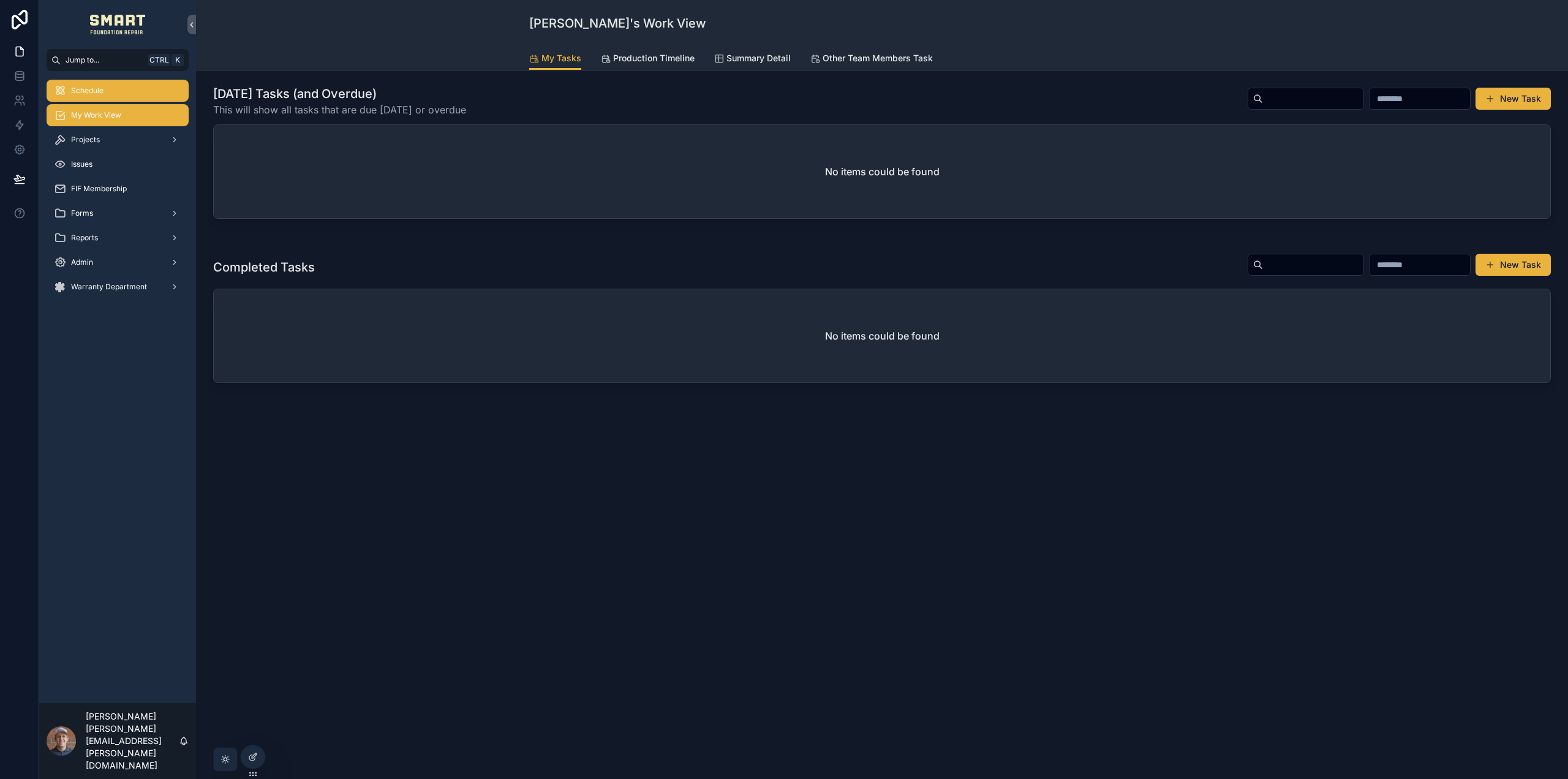
click at [130, 95] on div "Schedule" at bounding box center [118, 90] width 127 height 19
